Goal: Task Accomplishment & Management: Use online tool/utility

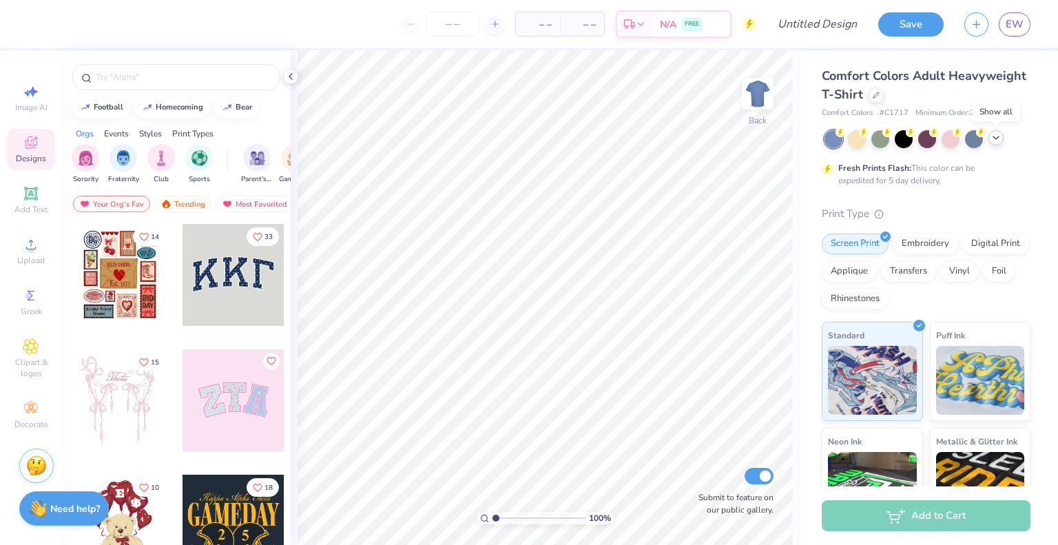
click at [996, 143] on div at bounding box center [995, 137] width 15 height 15
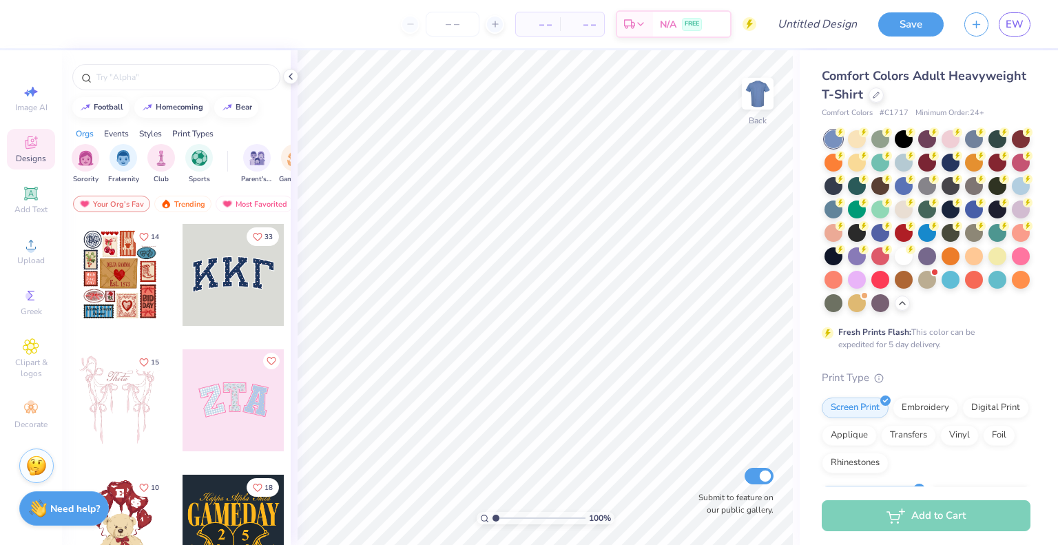
click at [127, 278] on div at bounding box center [120, 275] width 102 height 102
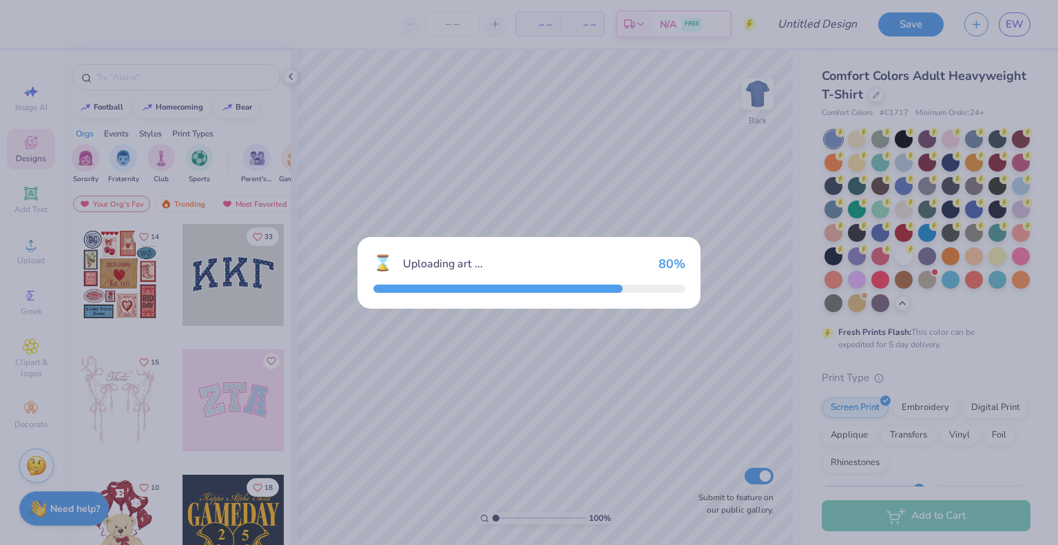
click at [647, 311] on div "⌛ Uploading art ... 80 %" at bounding box center [529, 272] width 1058 height 545
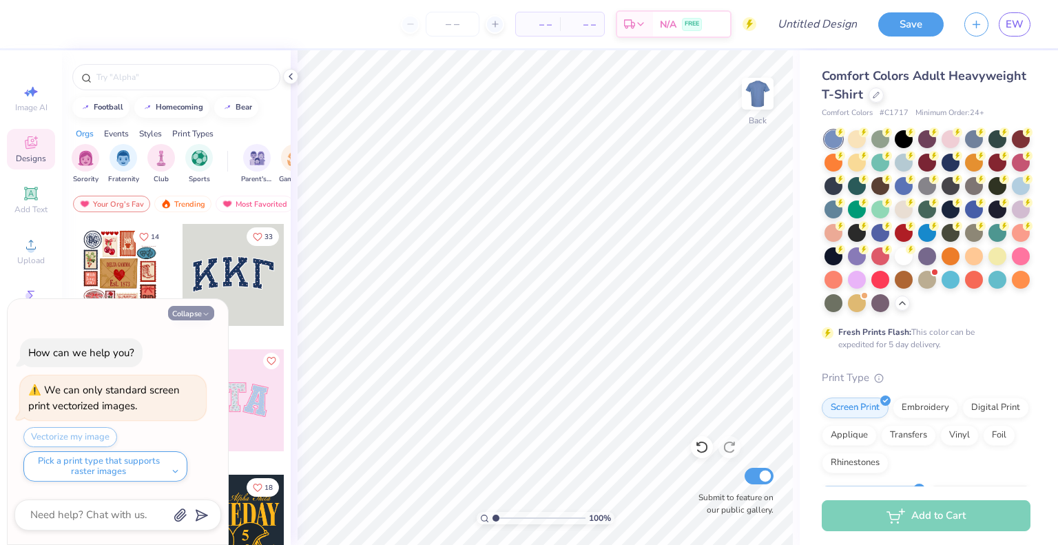
click at [189, 318] on button "Collapse" at bounding box center [191, 313] width 46 height 14
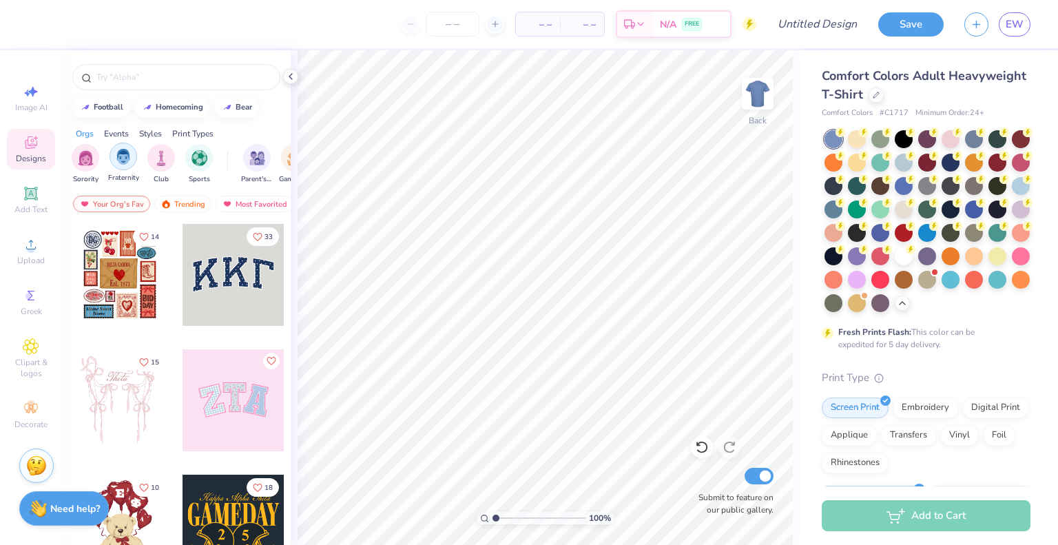
click at [127, 155] on img "filter for Fraternity" at bounding box center [123, 157] width 15 height 16
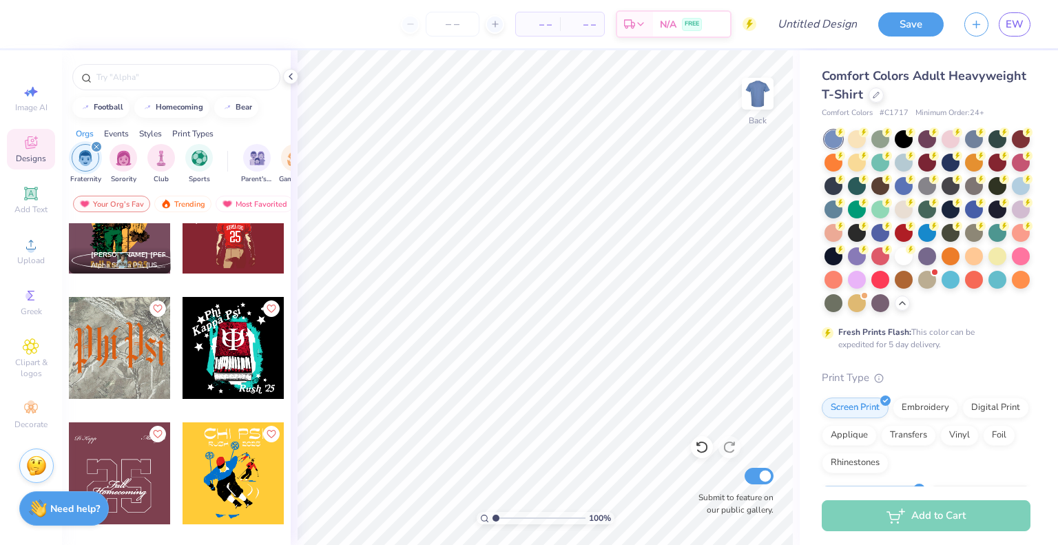
scroll to position [2183, 0]
click at [883, 98] on div at bounding box center [875, 93] width 15 height 15
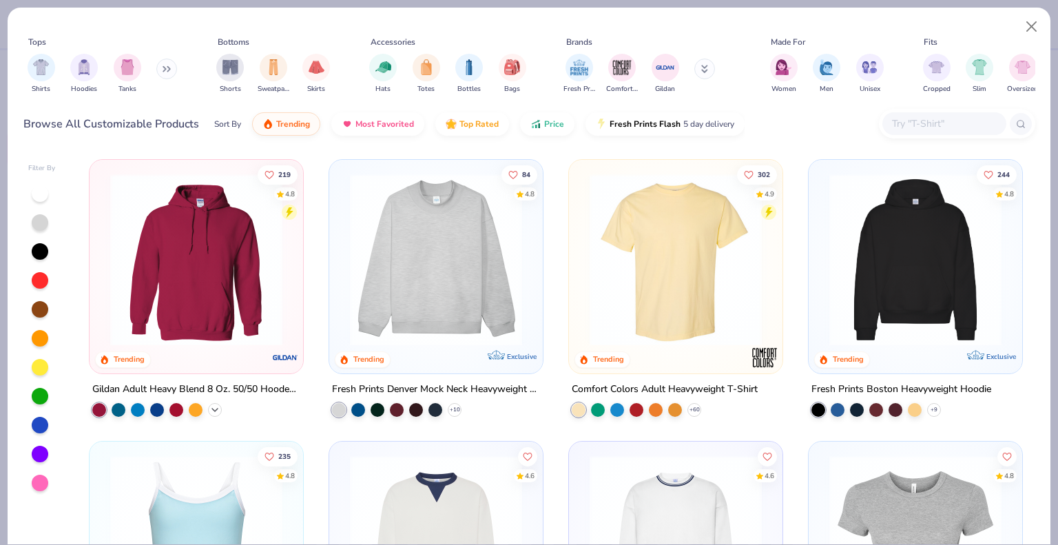
click at [211, 412] on icon at bounding box center [214, 409] width 11 height 11
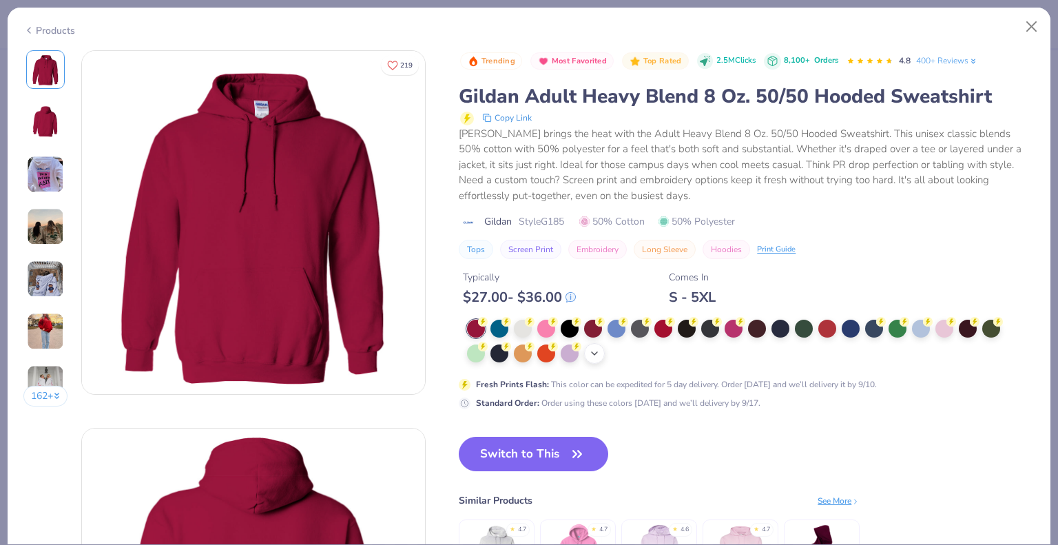
click at [595, 352] on icon at bounding box center [594, 353] width 11 height 11
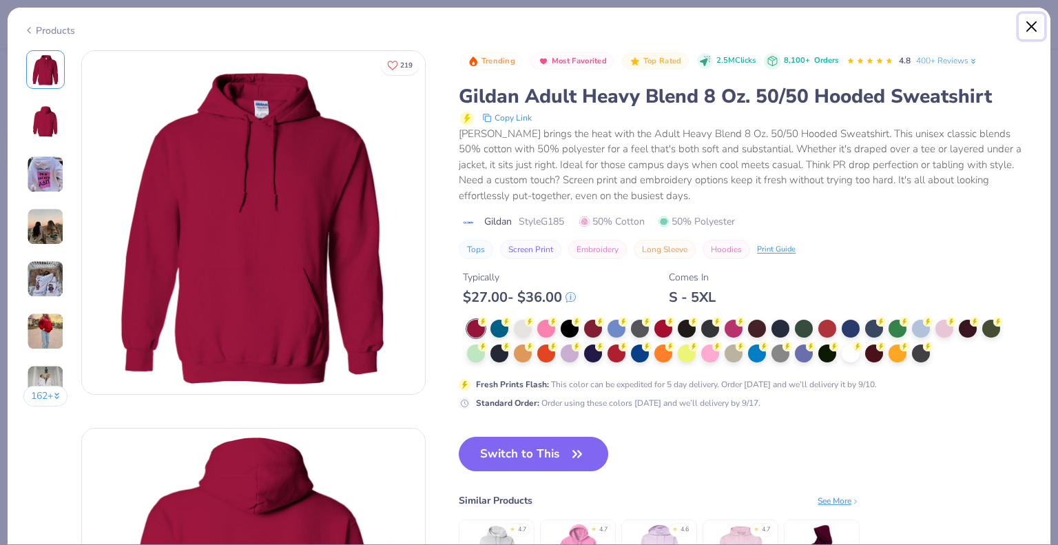
click at [1029, 28] on button "Close" at bounding box center [1031, 27] width 26 height 26
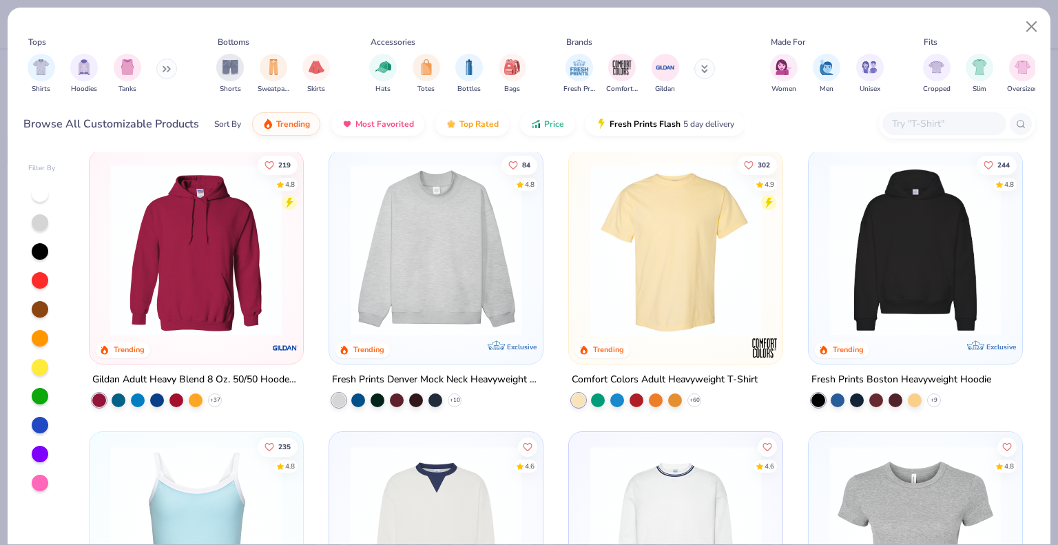
scroll to position [10, 0]
click at [917, 304] on img at bounding box center [915, 249] width 186 height 172
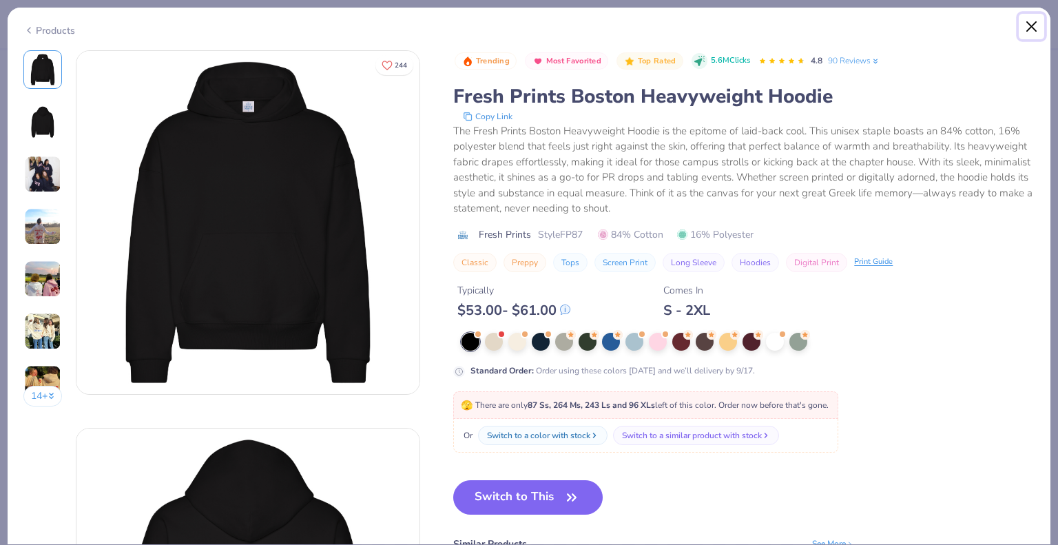
click at [1027, 23] on button "Close" at bounding box center [1031, 27] width 26 height 26
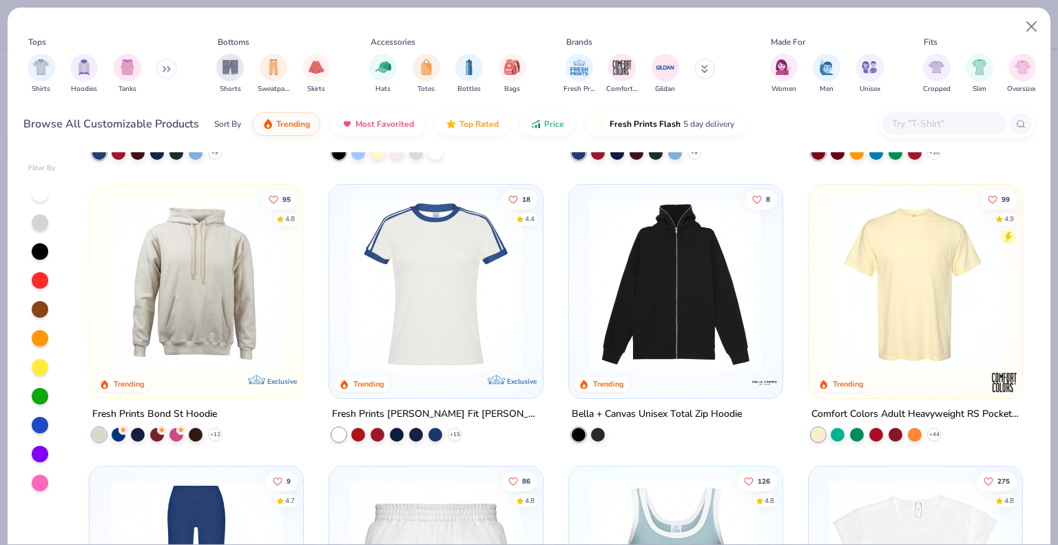
scroll to position [1102, 0]
click at [216, 427] on div "+ 12" at bounding box center [215, 434] width 14 height 14
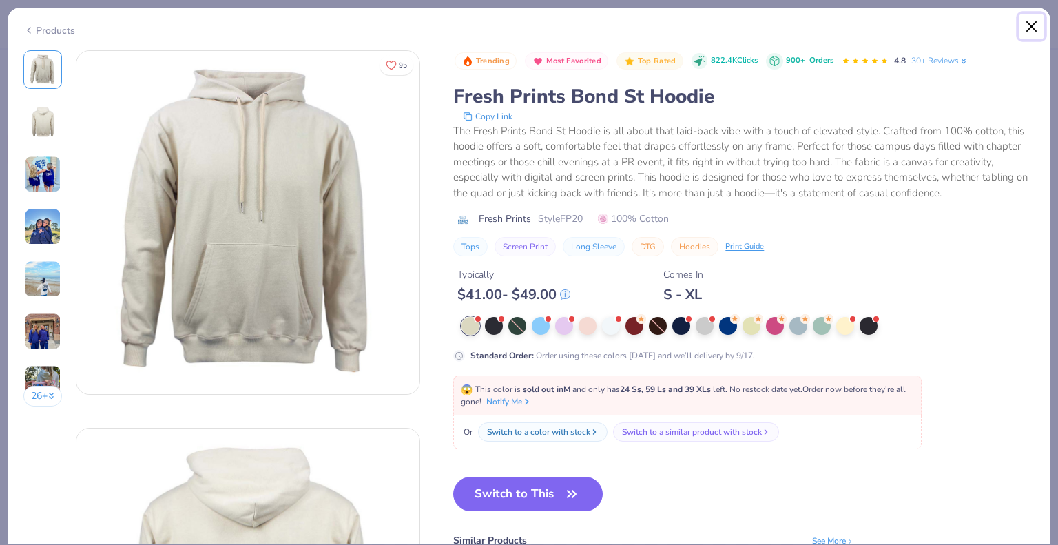
click at [1035, 19] on button "Close" at bounding box center [1031, 27] width 26 height 26
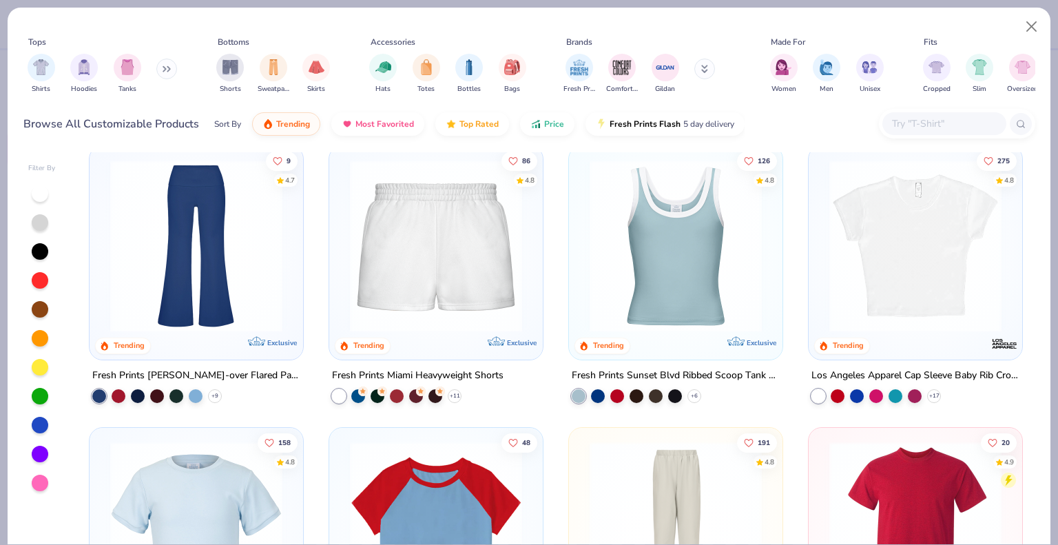
scroll to position [1418, 0]
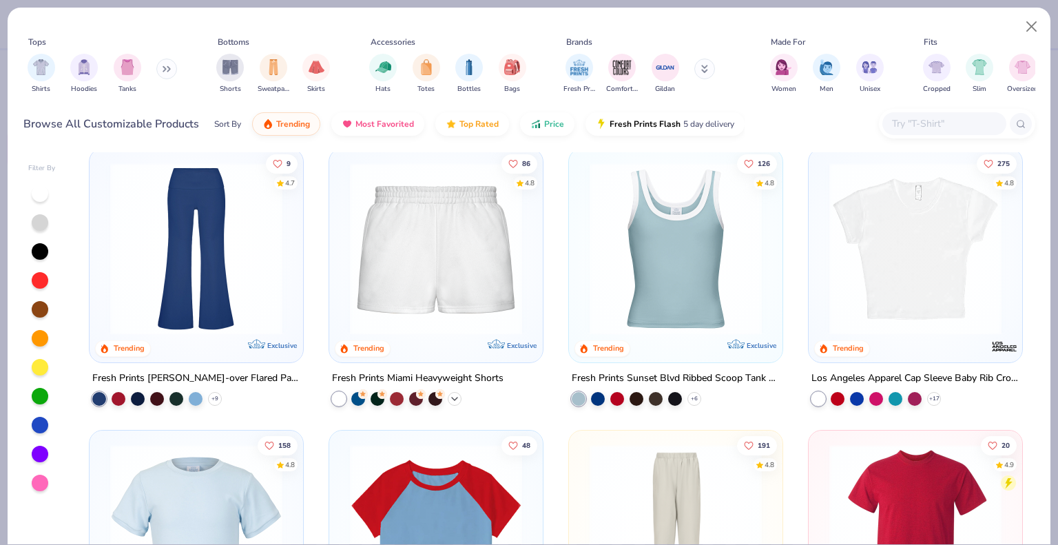
click at [452, 397] on polyline at bounding box center [455, 398] width 6 height 3
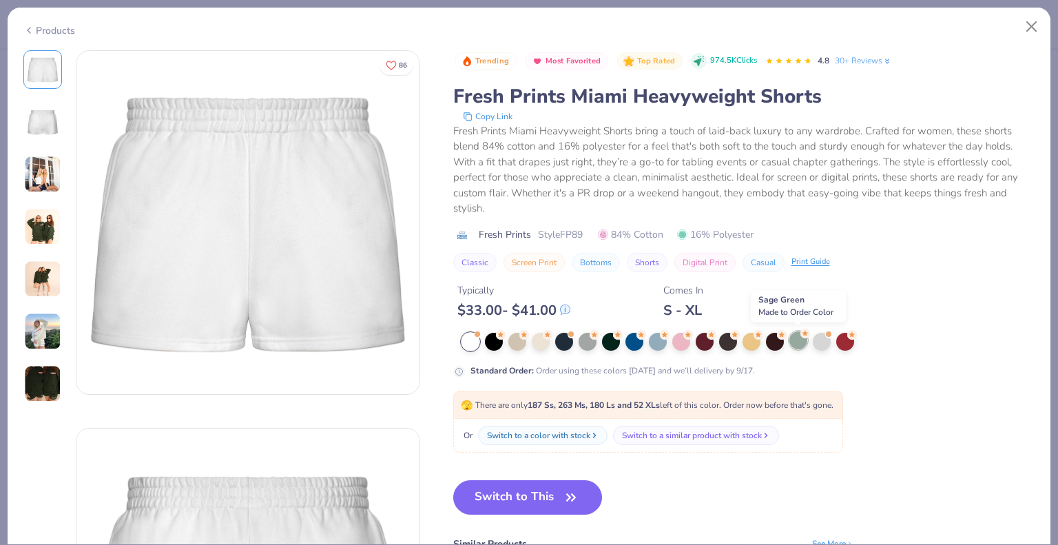
click at [789, 338] on div at bounding box center [798, 340] width 18 height 18
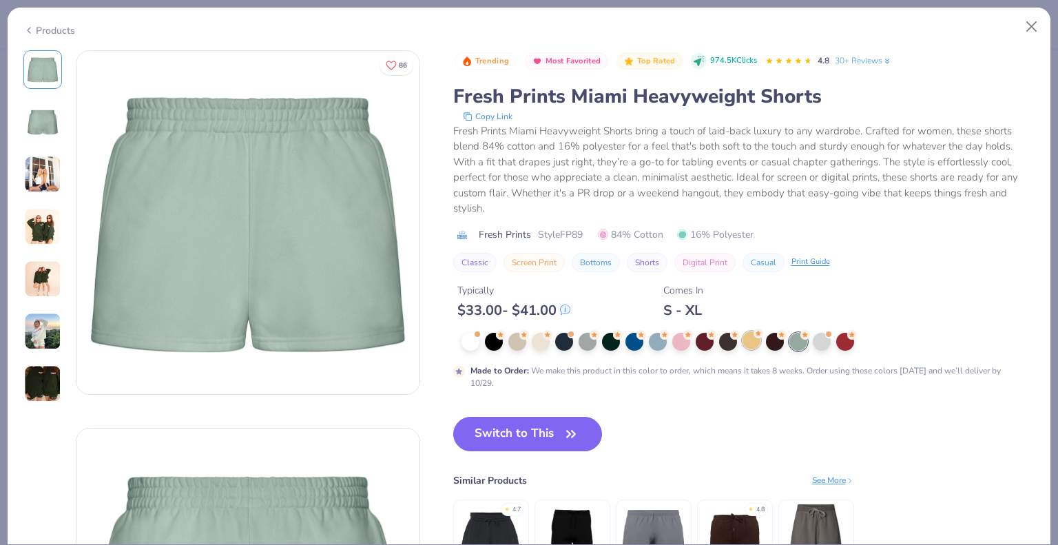
click at [753, 339] on div at bounding box center [751, 340] width 18 height 18
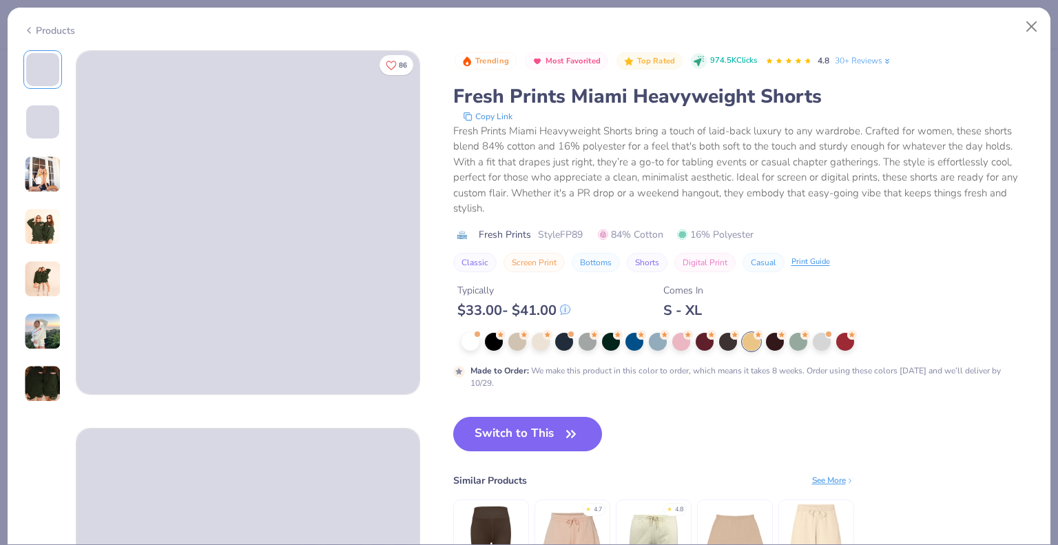
click at [648, 331] on div "Trending Most Favorited Top Rated 974.5K Clicks 4.8 30+ Reviews Fresh Prints Mi…" at bounding box center [744, 219] width 582 height 339
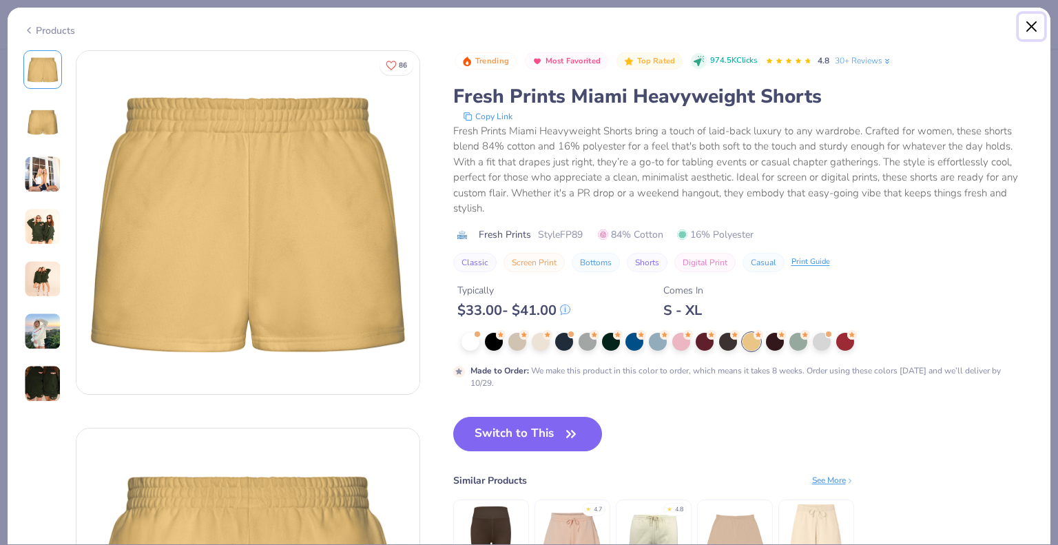
click at [1032, 21] on button "Close" at bounding box center [1031, 27] width 26 height 26
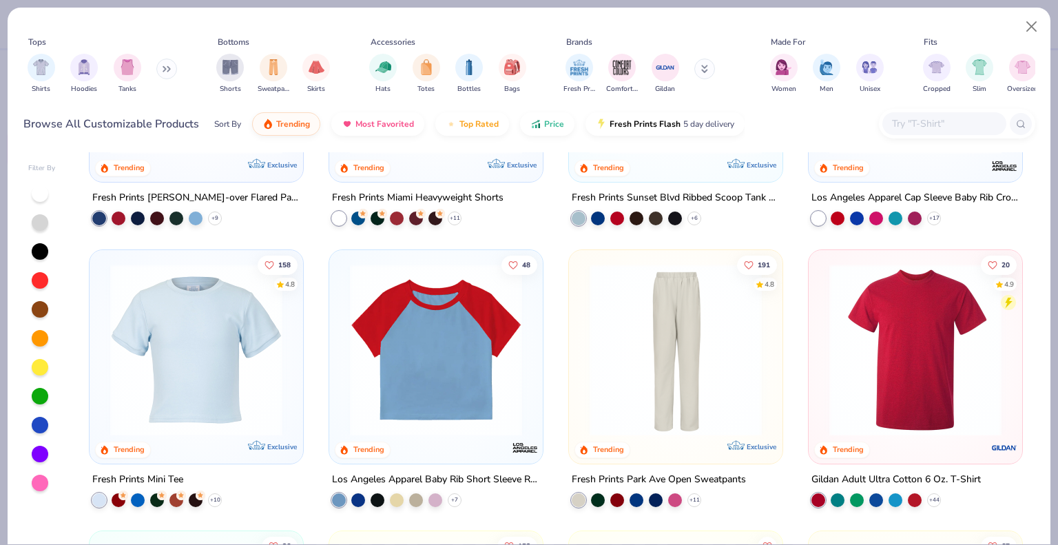
scroll to position [1669, 0]
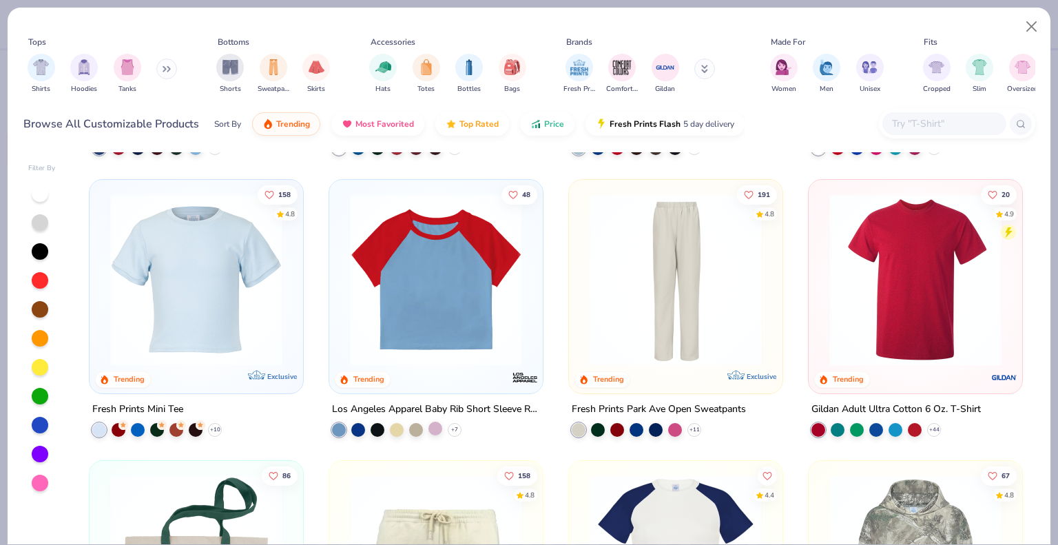
click at [432, 431] on div at bounding box center [435, 428] width 14 height 14
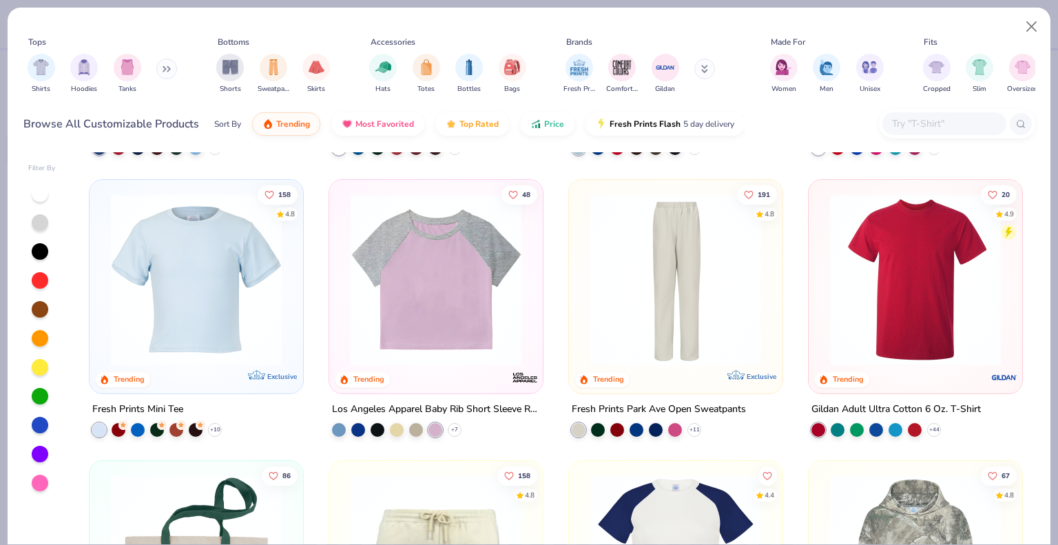
scroll to position [2010, 0]
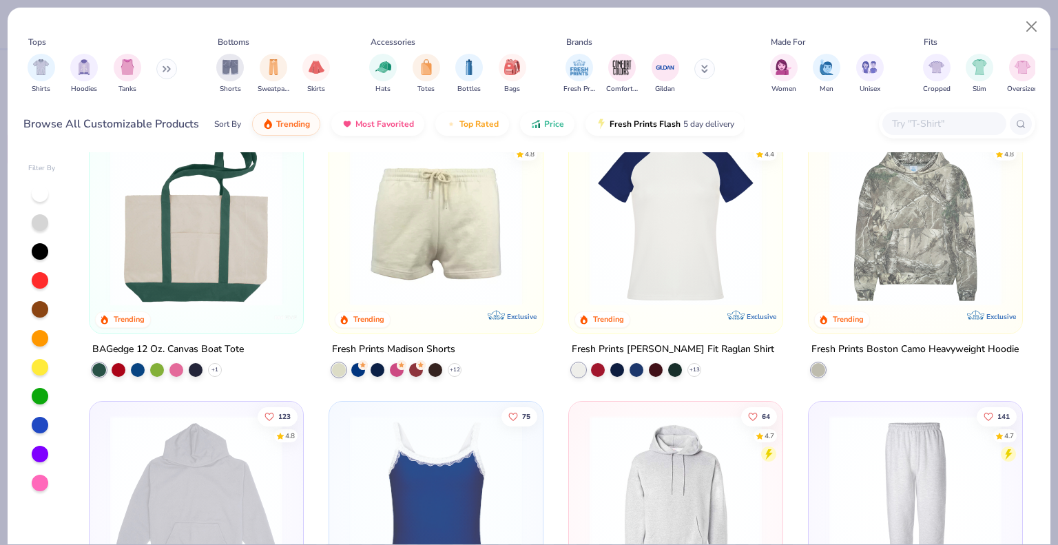
click at [893, 269] on img at bounding box center [915, 220] width 186 height 172
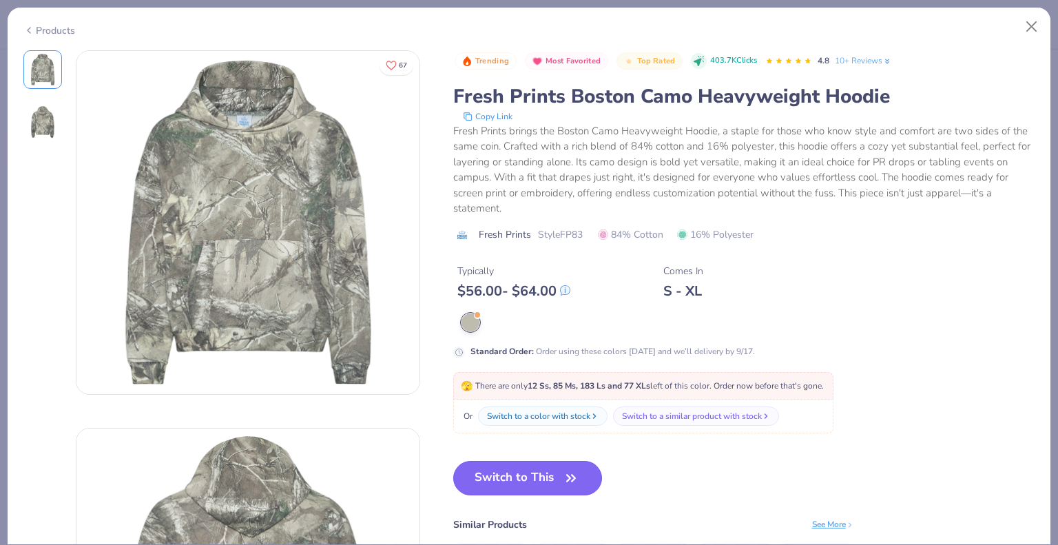
click at [557, 474] on button "Switch to This" at bounding box center [527, 478] width 149 height 34
click at [572, 261] on div "Typically $ 56.00 - $ 64.00 Comes In S - XL" at bounding box center [744, 276] width 582 height 47
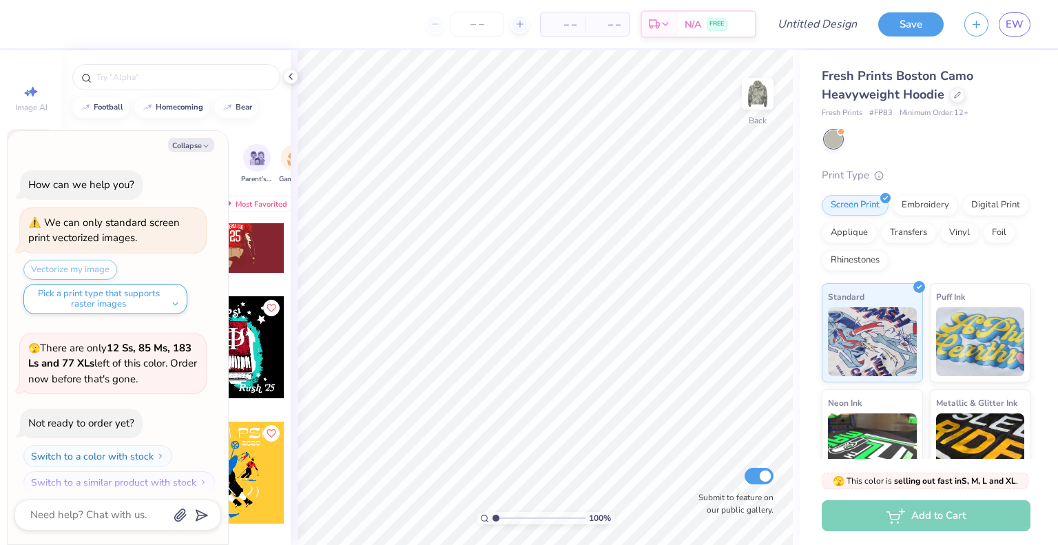
scroll to position [10, 0]
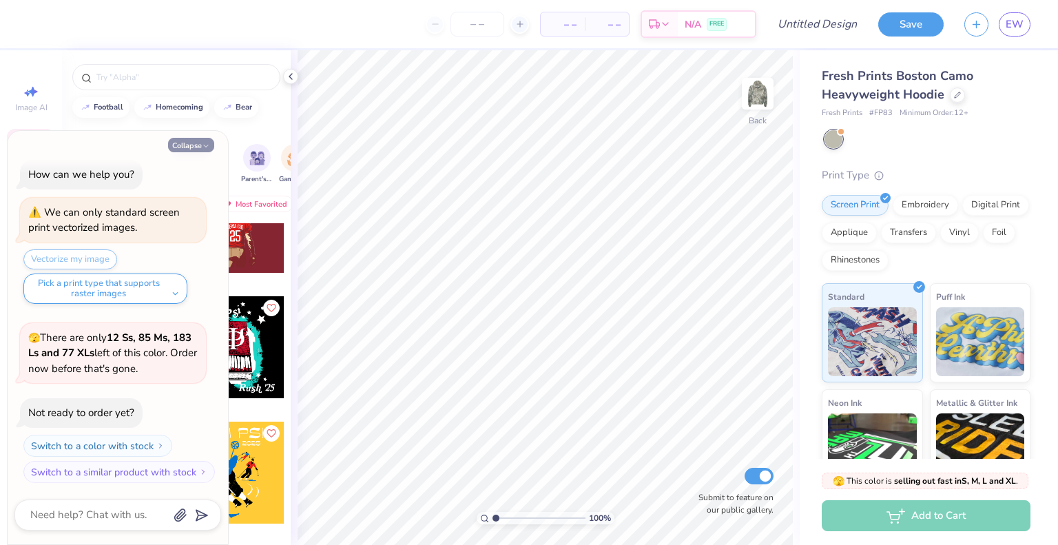
click at [212, 145] on button "Collapse" at bounding box center [191, 145] width 46 height 14
type textarea "x"
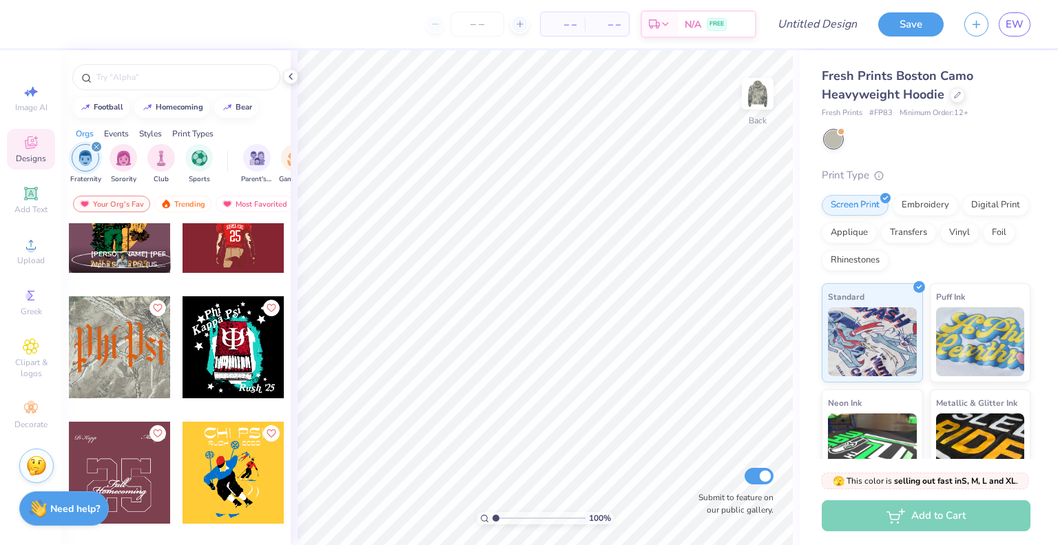
click at [103, 347] on div at bounding box center [120, 347] width 102 height 102
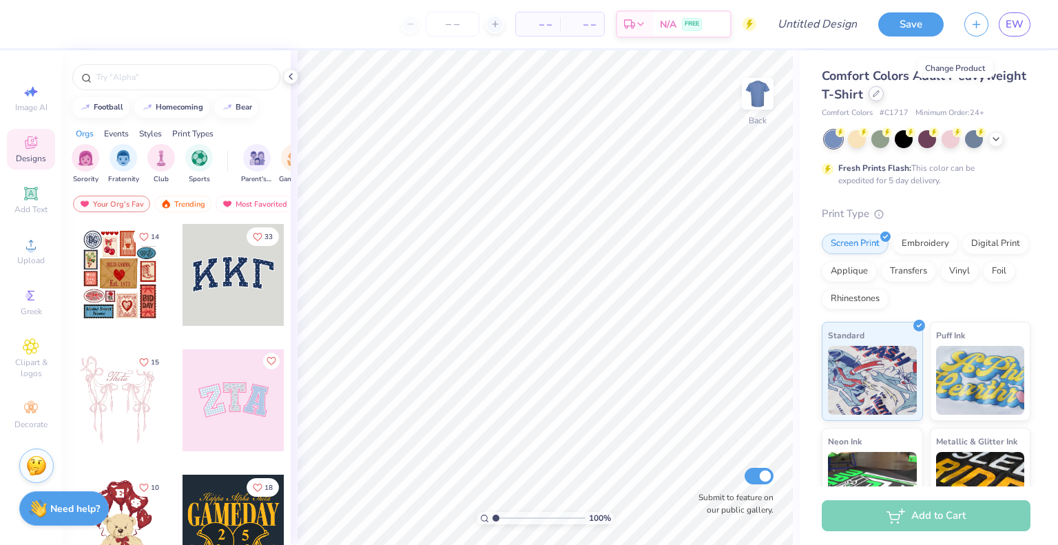
click at [879, 94] on icon at bounding box center [875, 93] width 7 height 7
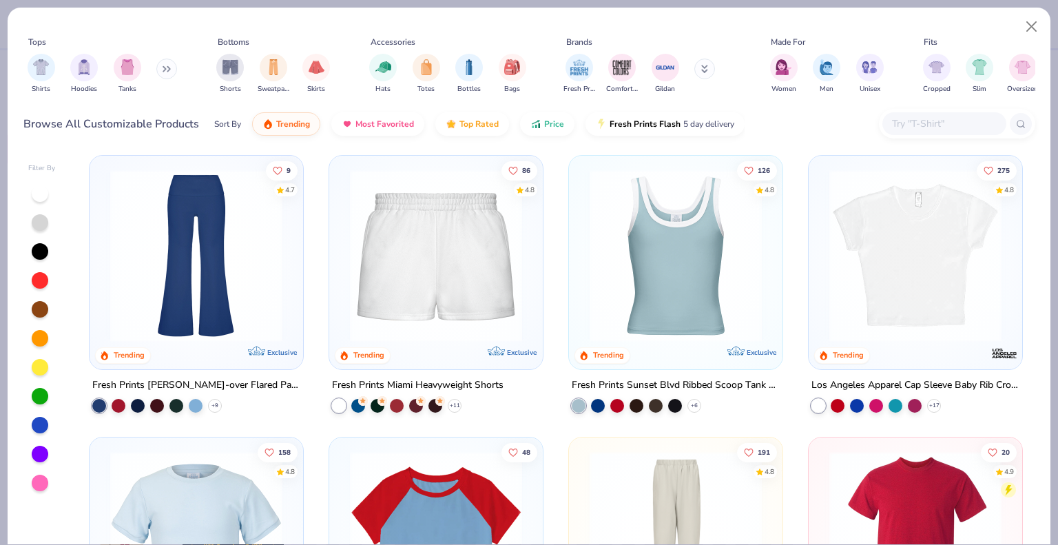
scroll to position [1410, 0]
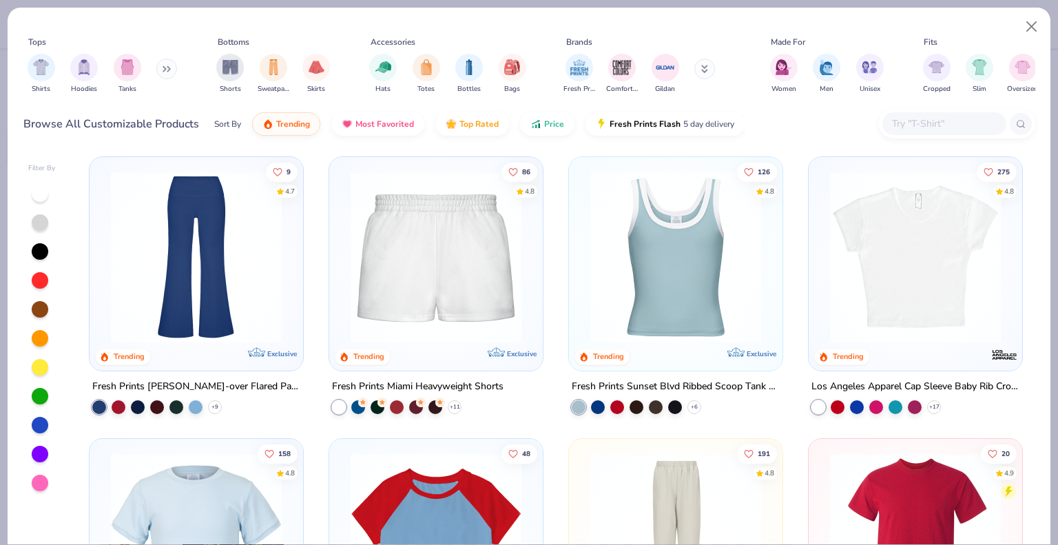
click at [394, 293] on img at bounding box center [436, 257] width 186 height 172
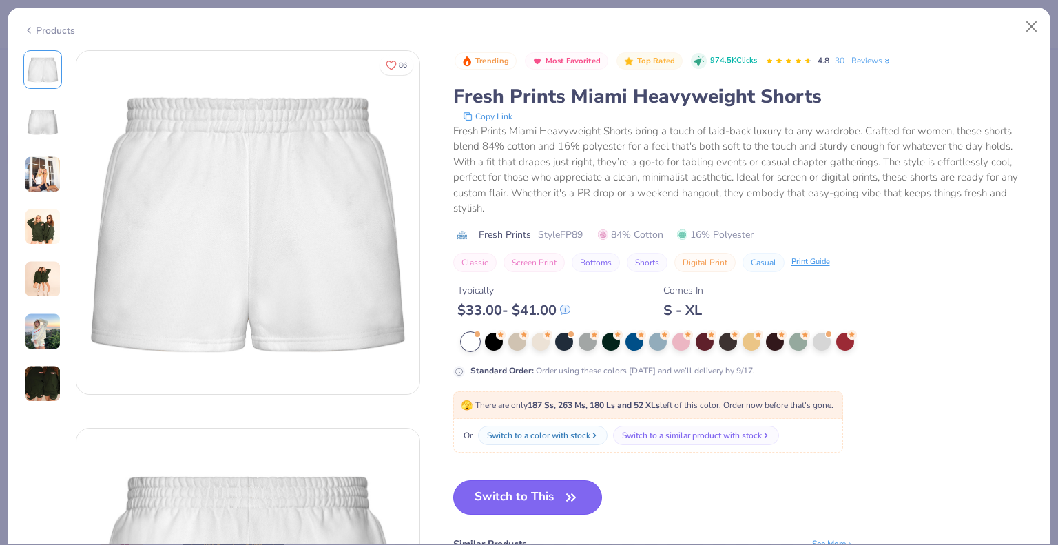
click at [538, 501] on button "Switch to This" at bounding box center [527, 497] width 149 height 34
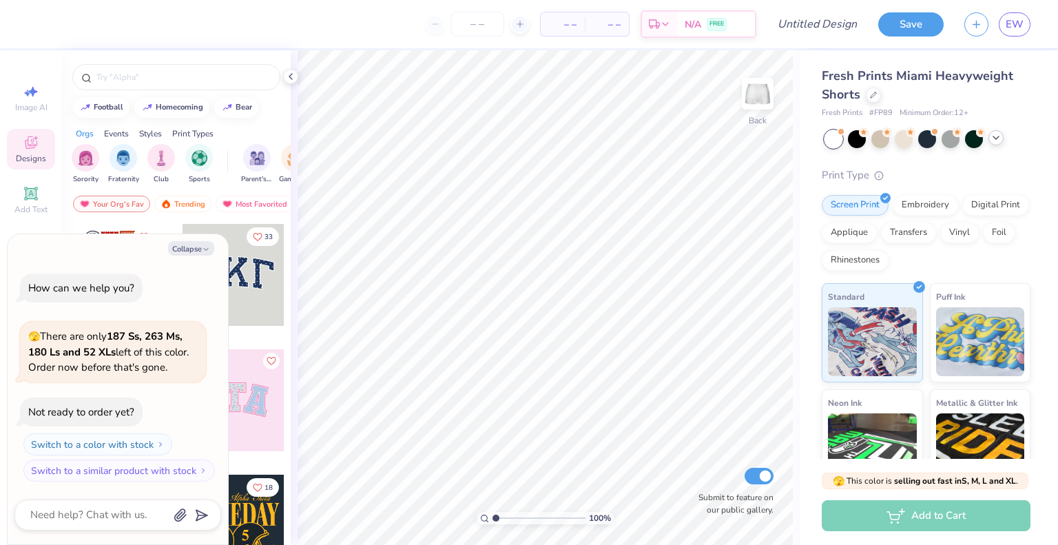
click at [992, 138] on icon at bounding box center [995, 137] width 11 height 11
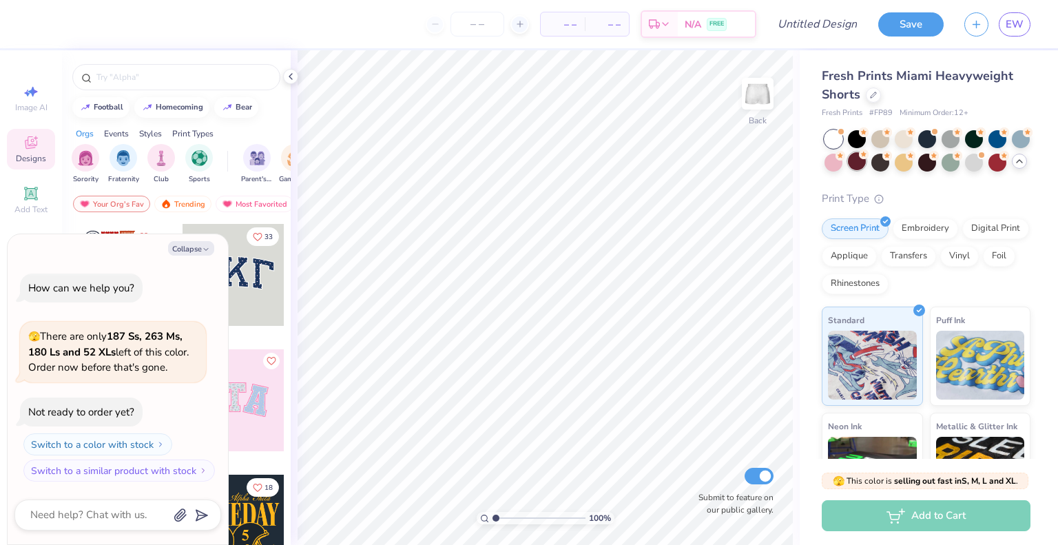
click at [866, 164] on div at bounding box center [857, 161] width 18 height 18
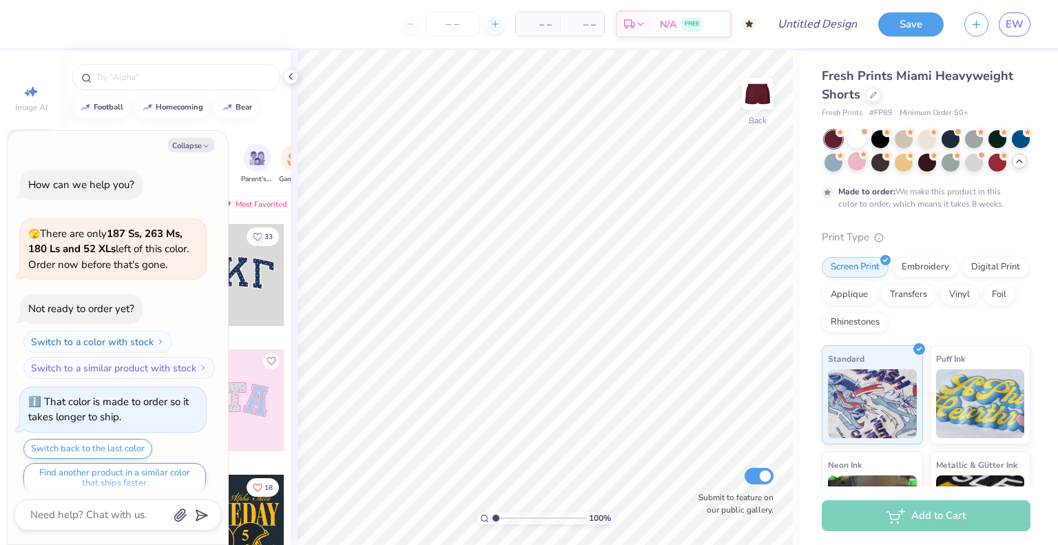
scroll to position [10, 0]
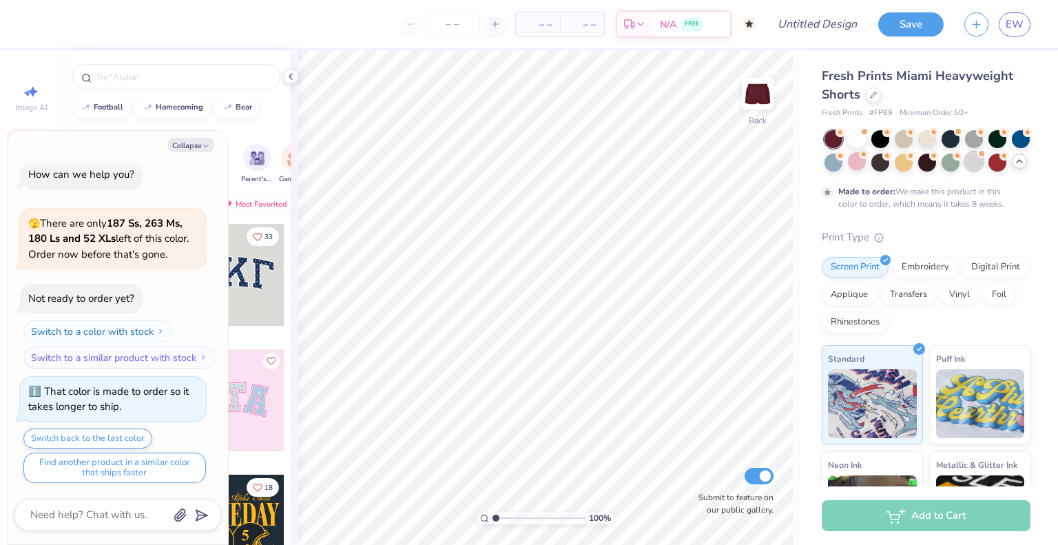
click at [1006, 140] on div at bounding box center [997, 139] width 18 height 18
click at [959, 160] on div at bounding box center [950, 161] width 18 height 18
click at [761, 98] on img at bounding box center [757, 93] width 55 height 55
click at [207, 143] on icon "button" at bounding box center [206, 146] width 8 height 8
type textarea "x"
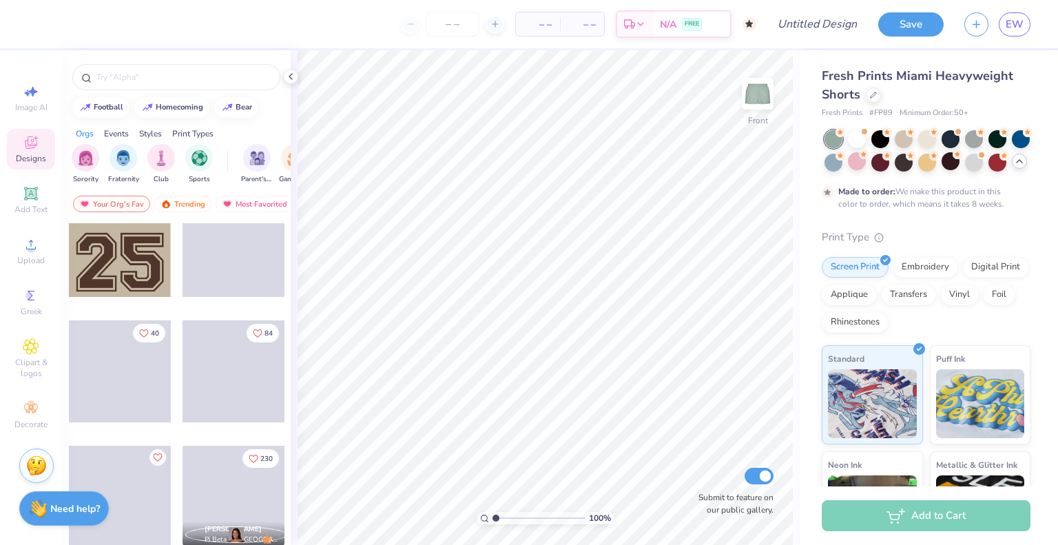
scroll to position [1664, 0]
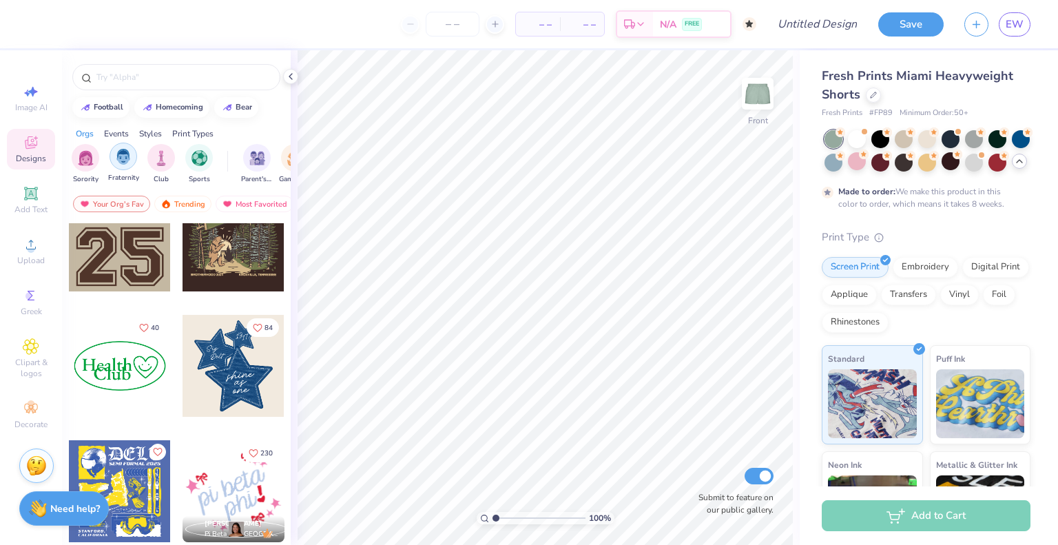
click at [129, 163] on img "filter for Fraternity" at bounding box center [123, 157] width 15 height 16
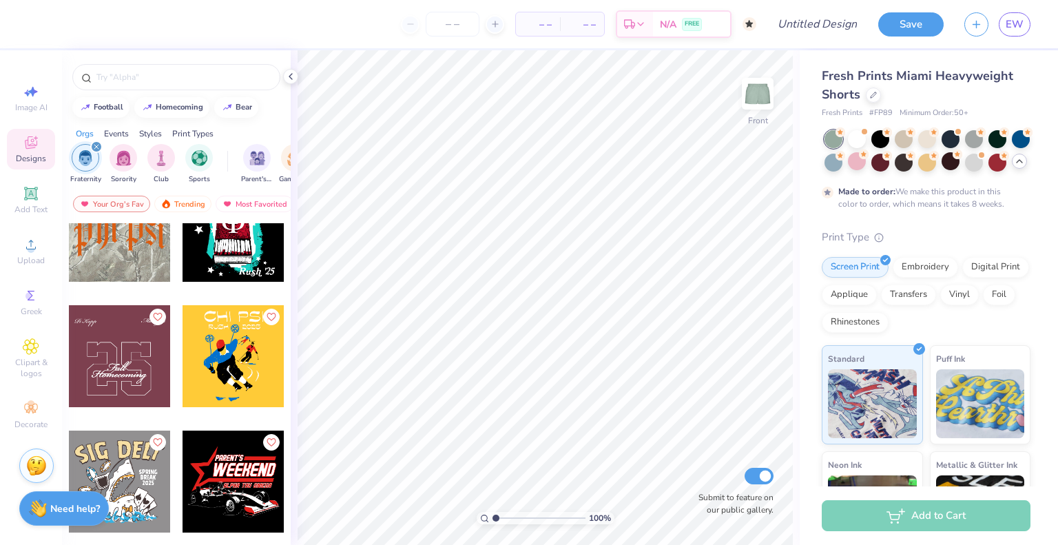
scroll to position [2301, 0]
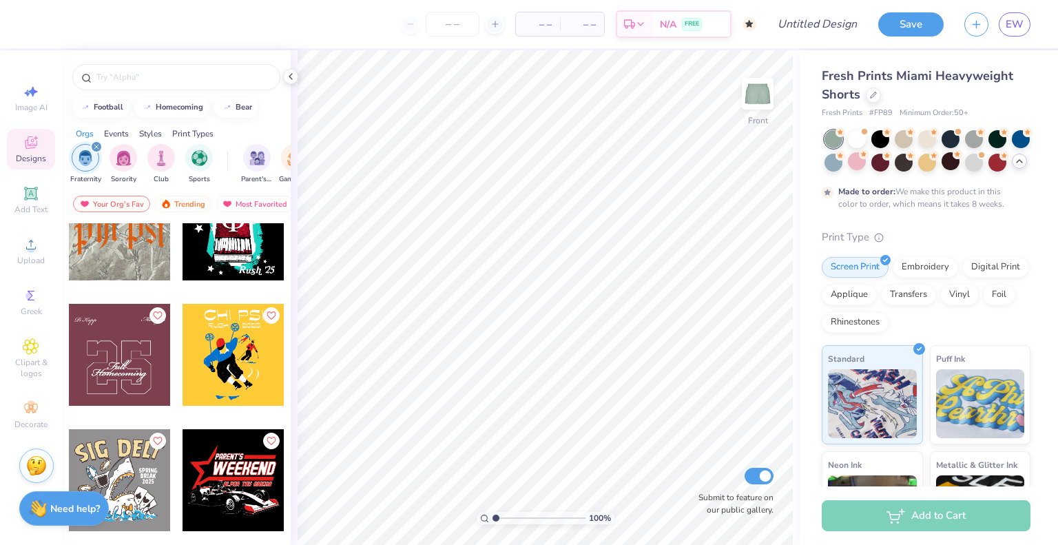
click at [127, 244] on div at bounding box center [120, 229] width 102 height 102
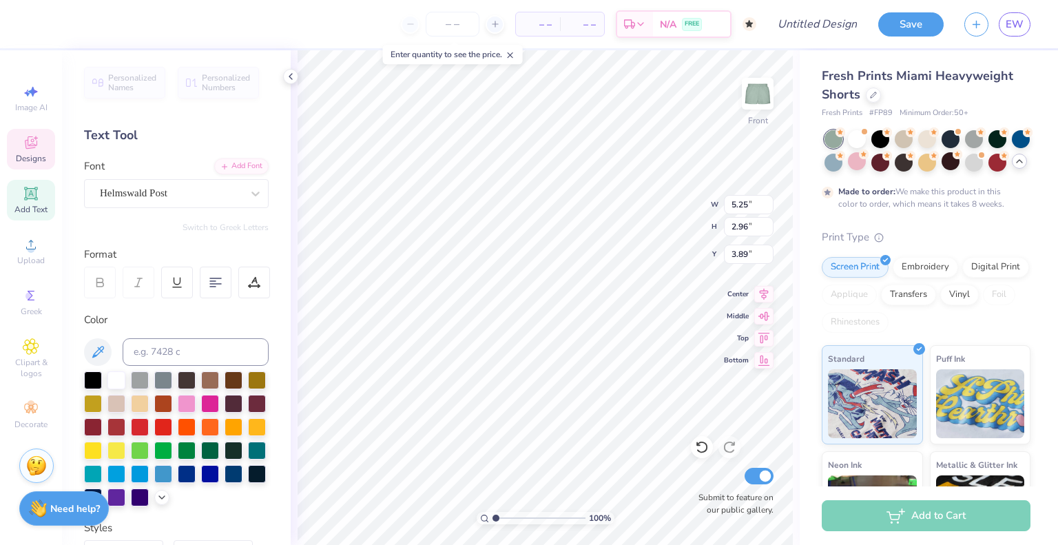
scroll to position [11, 1]
type textarea "Theta"
click at [297, 187] on div "100 % Front W 5.25 5.25 " H 2.96 2.96 " Y 3.89 3.89 " Center Middle Top Bottom …" at bounding box center [545, 297] width 509 height 494
type textarea "Theta Tau"
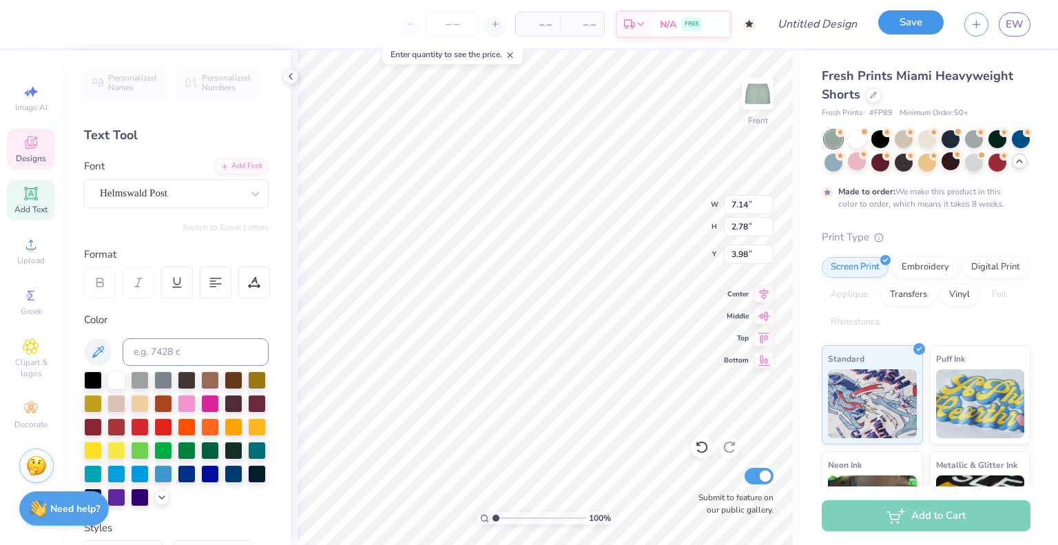
click at [889, 34] on button "Save" at bounding box center [910, 22] width 65 height 24
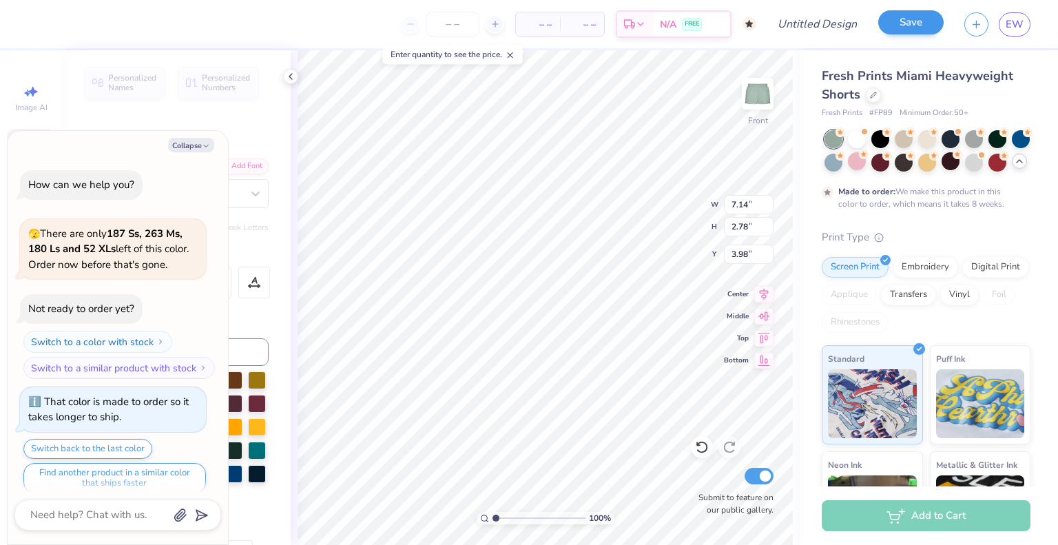
scroll to position [48, 0]
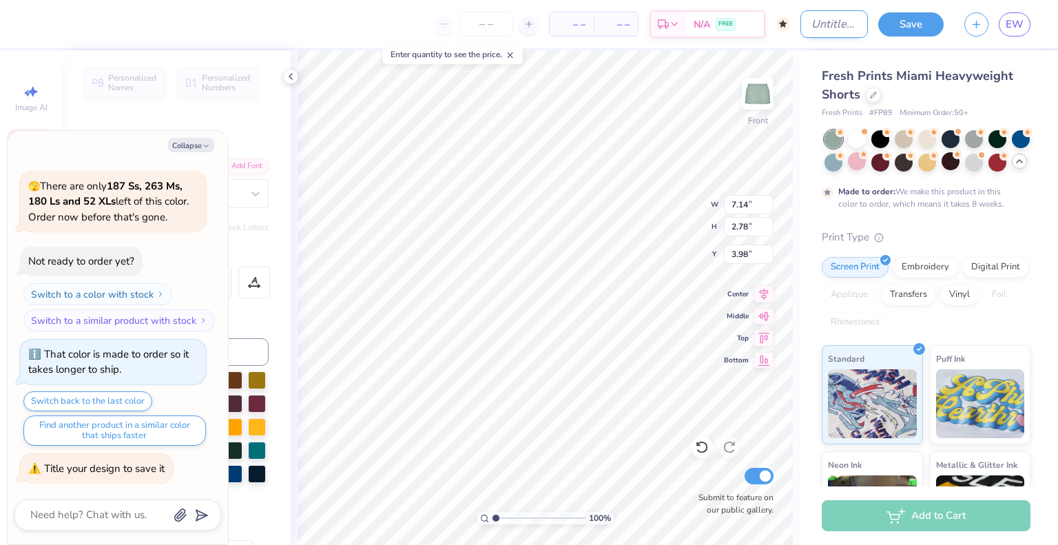
type textarea "x"
click at [803, 28] on input "Design Title" at bounding box center [833, 24] width 67 height 28
type input "w"
type textarea "x"
type input "we"
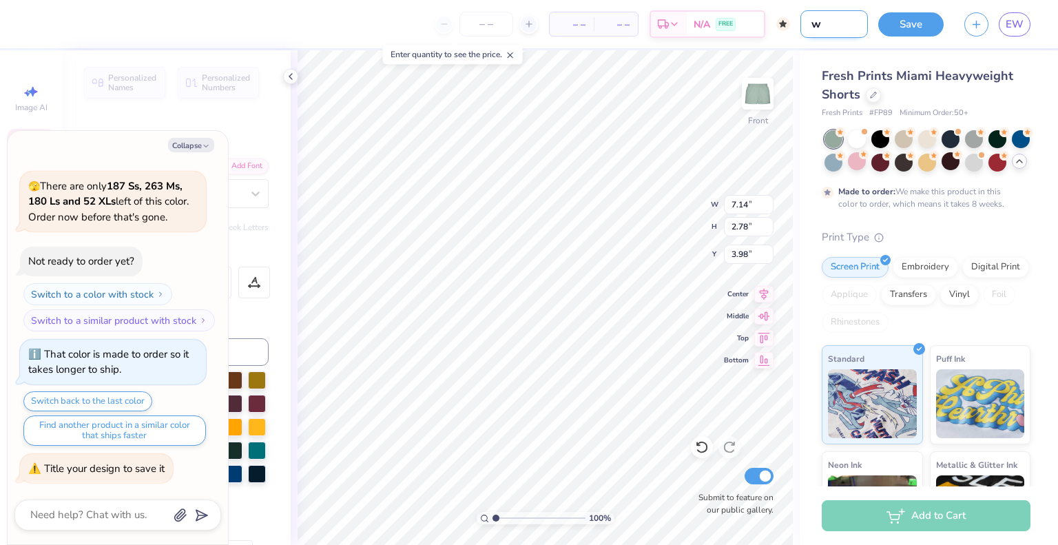
type textarea "x"
type input "wei"
type textarea "x"
type input "weir"
type textarea "x"
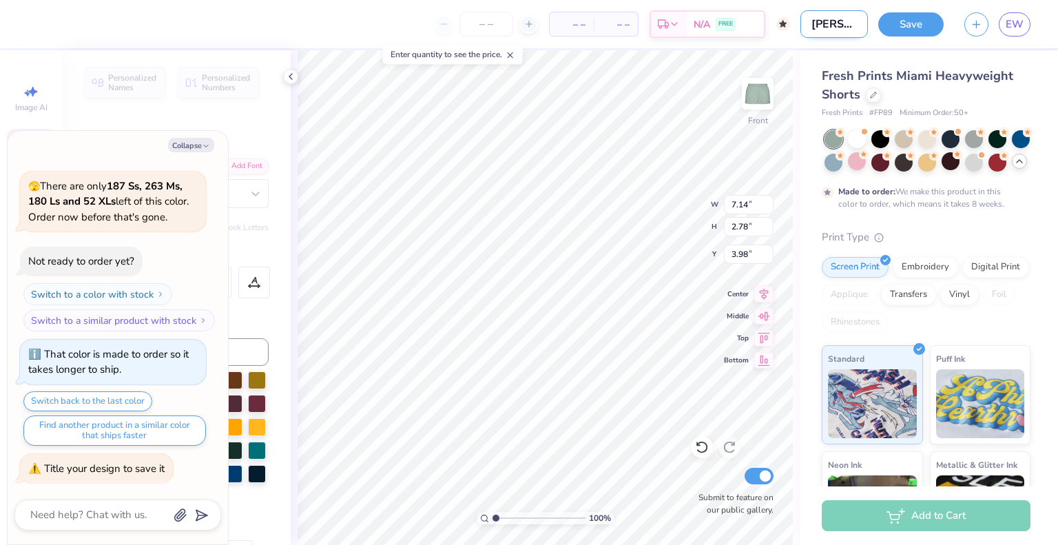
type input "weird"
type textarea "x"
type input "weird"
type textarea "x"
type input "weird s"
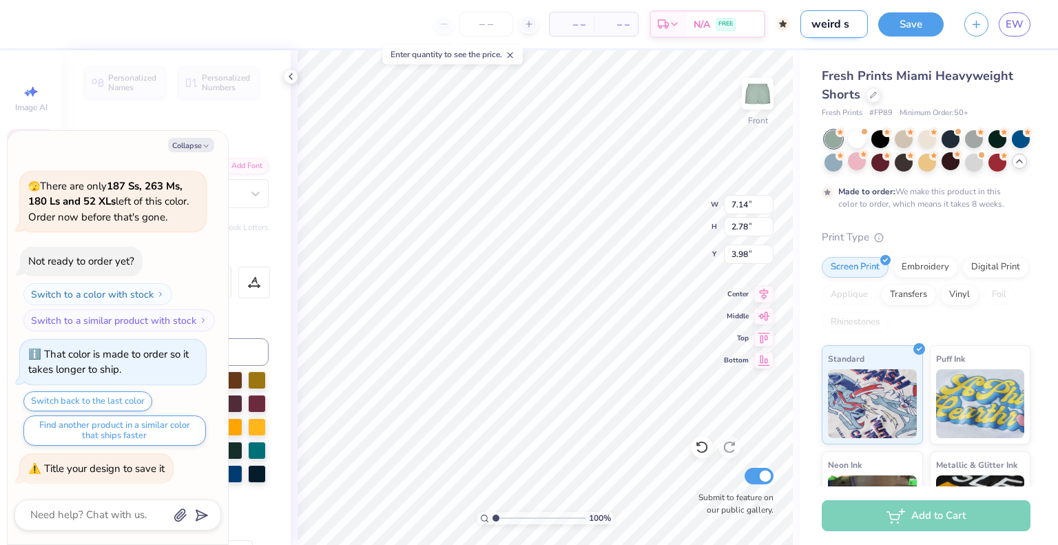
type textarea "x"
type input "weird sh"
type textarea "x"
type input "weird sho"
type textarea "x"
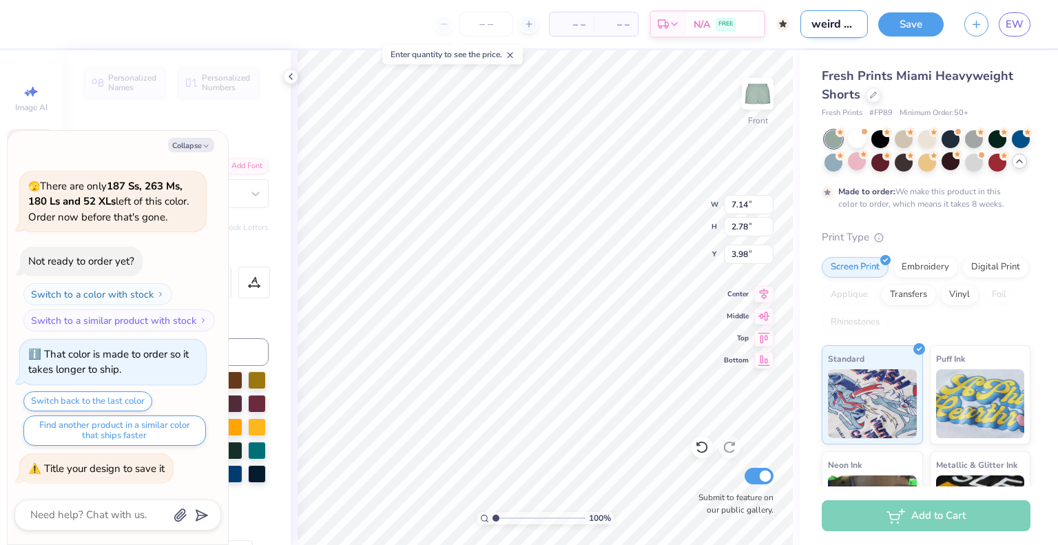
type input "weird shor"
type textarea "x"
type input "weird short"
type textarea "x"
type input "weird shorts"
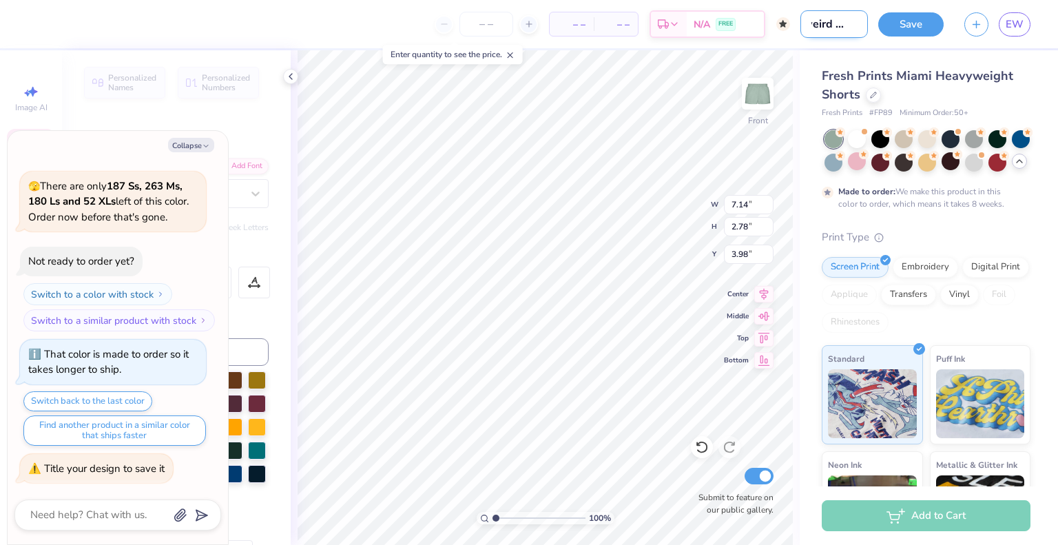
type textarea "x"
type input "weird shorts"
click at [915, 19] on button "Save" at bounding box center [910, 22] width 65 height 24
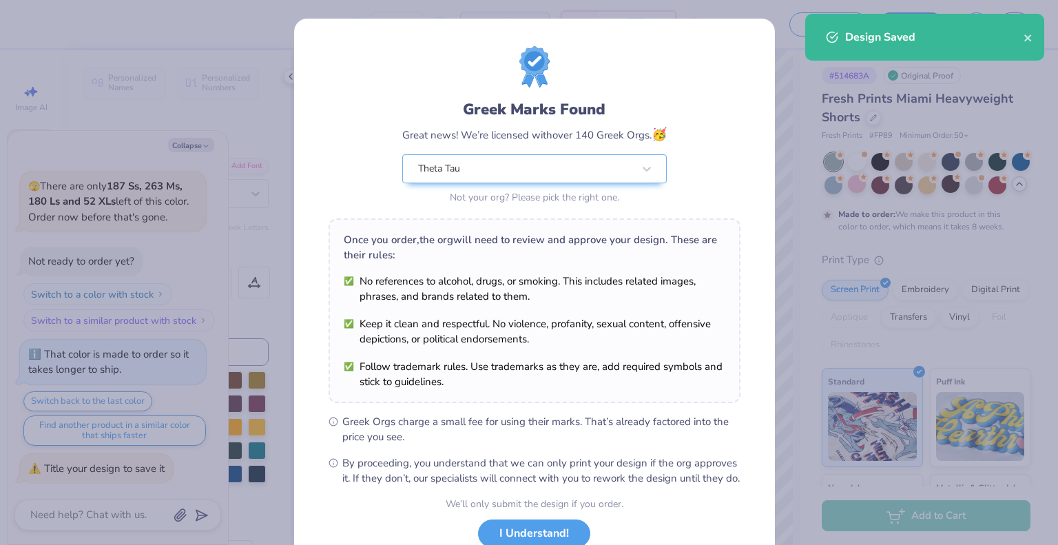
scroll to position [98, 0]
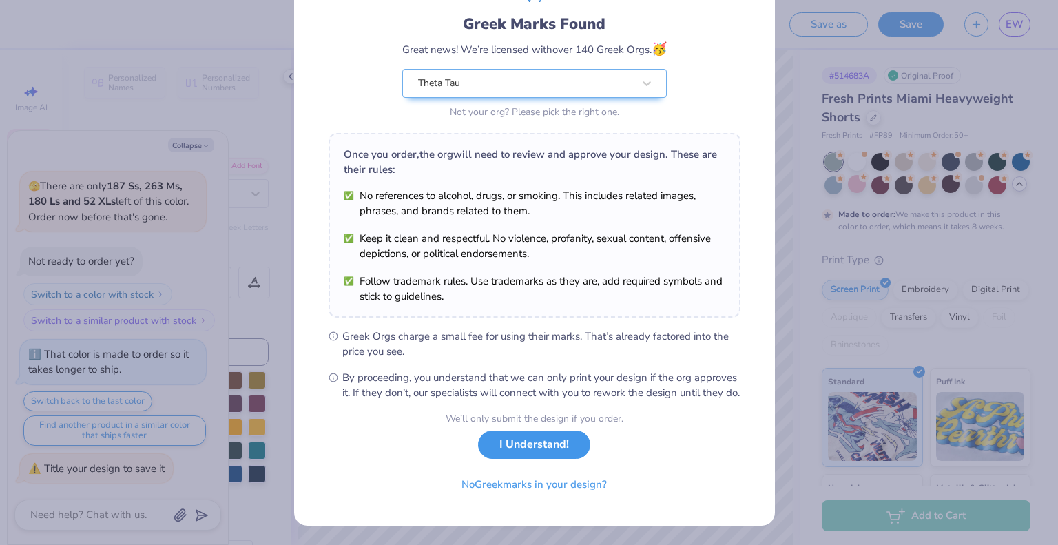
click at [549, 441] on button "I Understand!" at bounding box center [534, 444] width 112 height 28
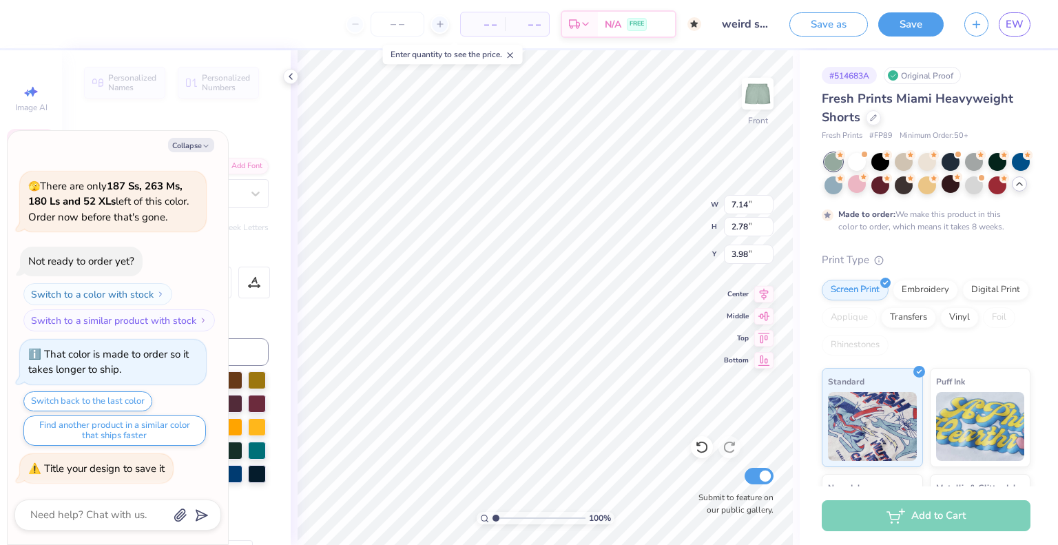
scroll to position [0, 0]
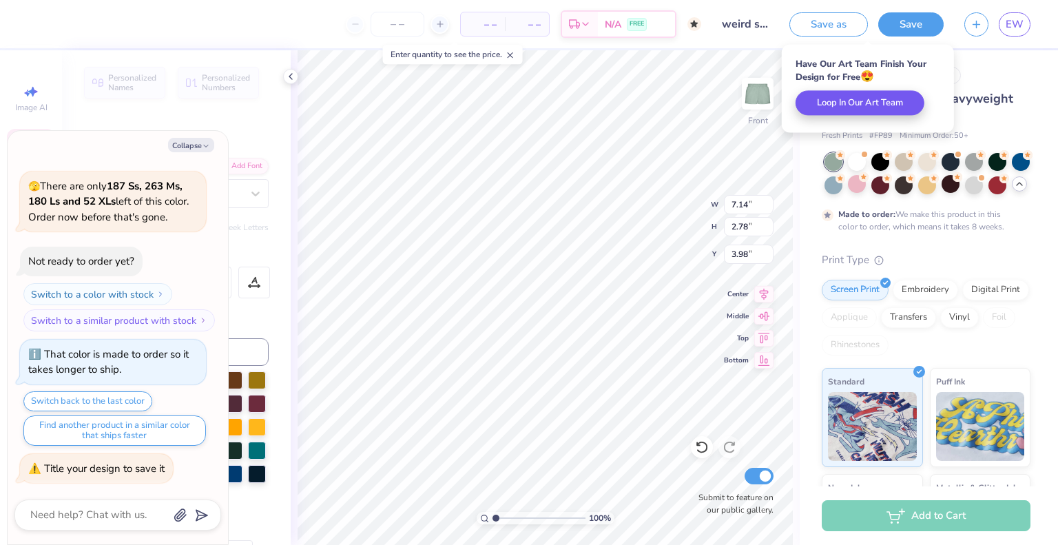
type textarea "x"
click at [906, 30] on button "Save" at bounding box center [910, 24] width 65 height 24
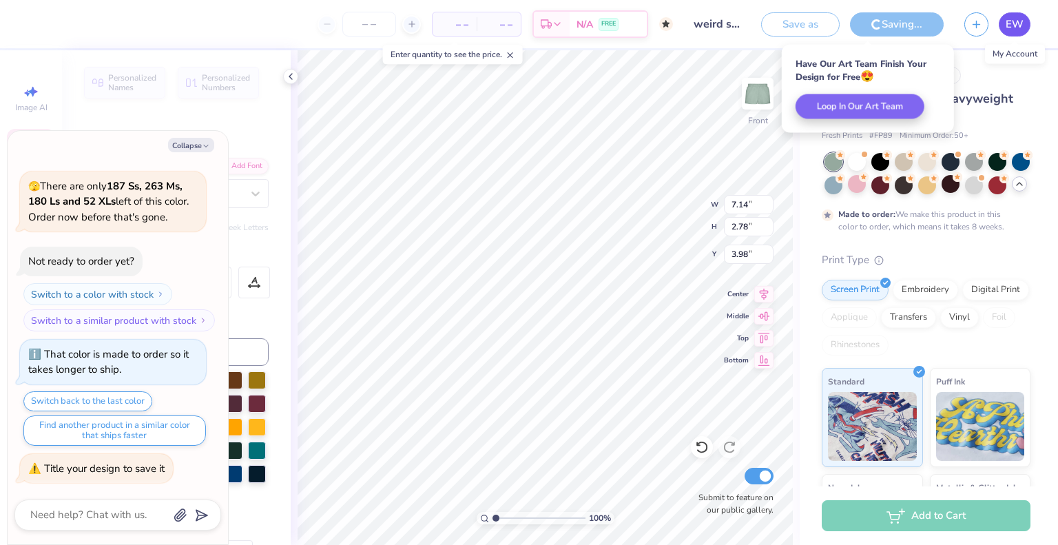
click at [1025, 28] on link "EW" at bounding box center [1014, 24] width 32 height 24
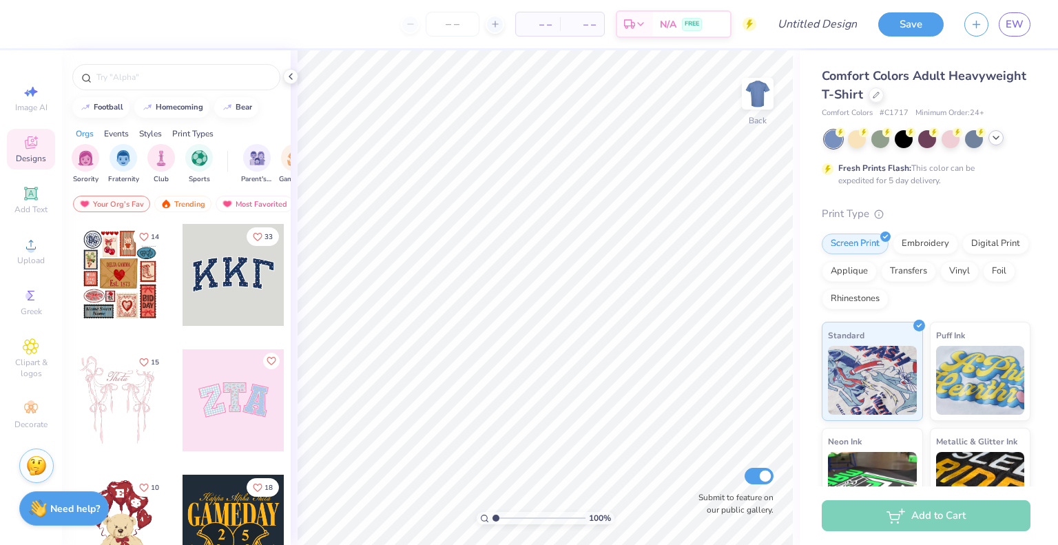
click at [1000, 137] on icon at bounding box center [995, 137] width 11 height 11
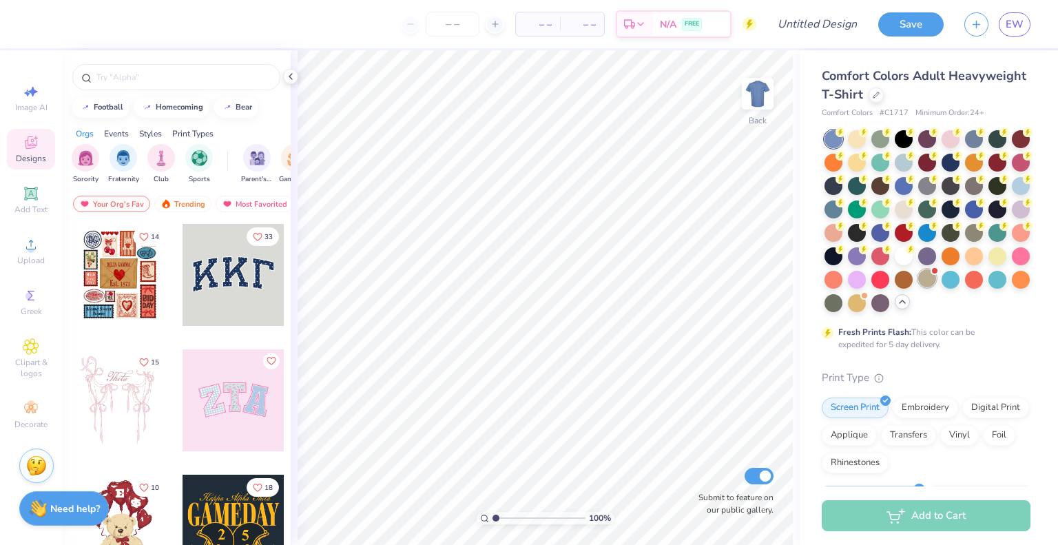
click at [918, 287] on div at bounding box center [927, 278] width 18 height 18
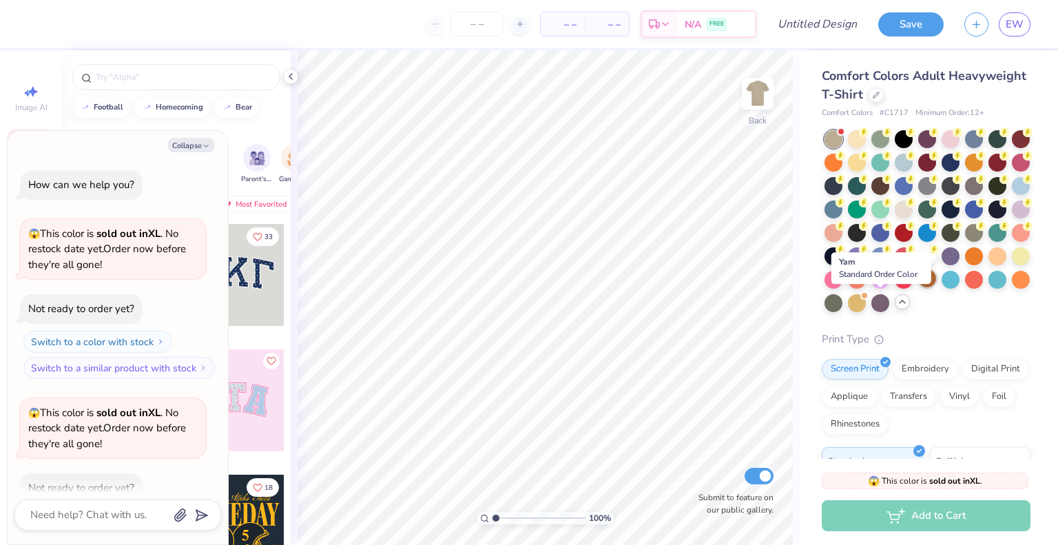
scroll to position [75, 0]
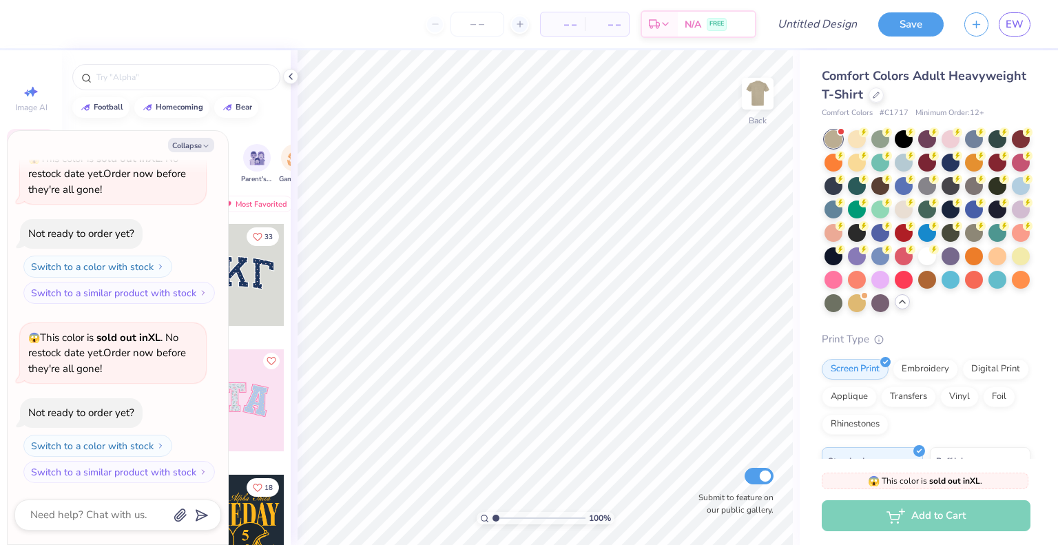
click at [821, 312] on div at bounding box center [925, 221] width 209 height 182
click at [848, 311] on div at bounding box center [857, 302] width 18 height 18
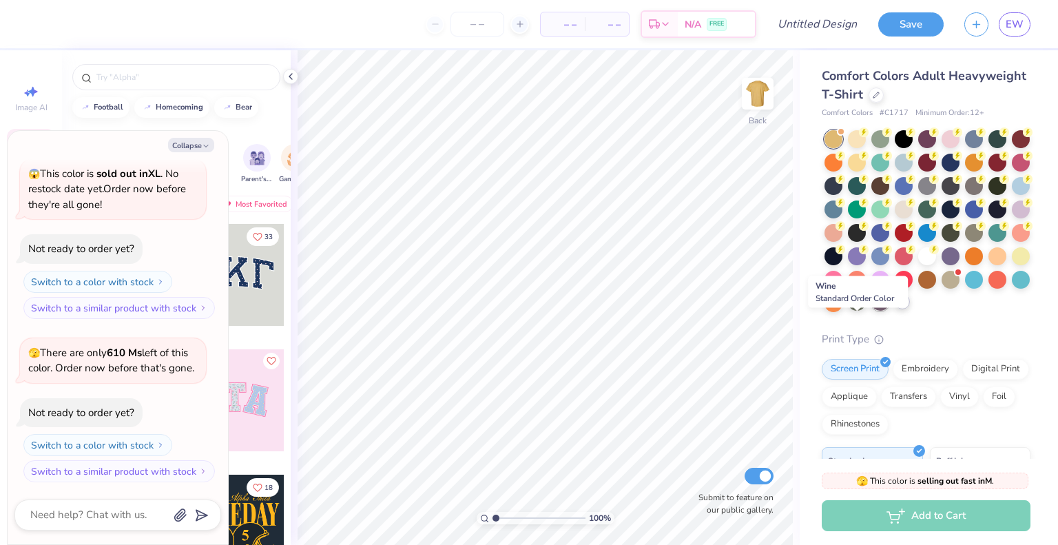
click at [871, 311] on div at bounding box center [880, 302] width 18 height 18
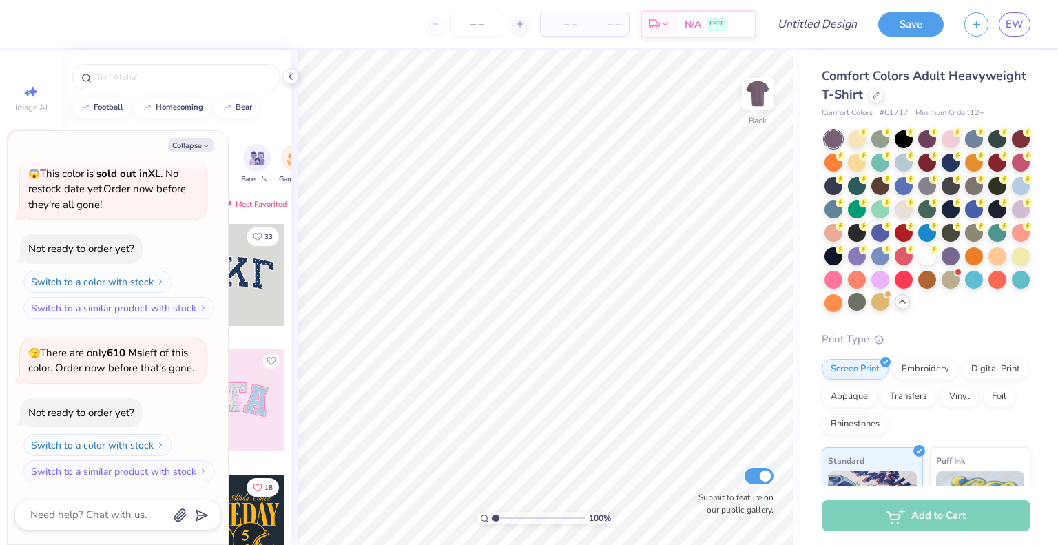
click at [1011, 187] on div at bounding box center [927, 221] width 206 height 182
click at [959, 187] on div at bounding box center [950, 185] width 18 height 18
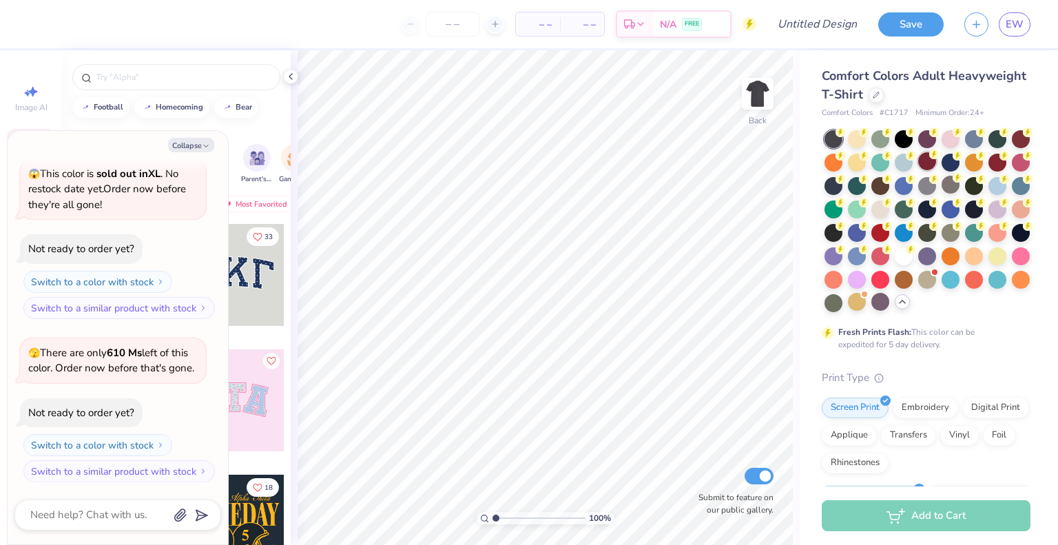
click at [936, 164] on div at bounding box center [927, 161] width 18 height 18
click at [983, 159] on div at bounding box center [974, 161] width 18 height 18
click at [967, 126] on div "Comfort Colors Adult Heavyweight T-Shirt Comfort Colors # C1717 Minimum Order: …" at bounding box center [925, 432] width 209 height 730
click at [967, 134] on div at bounding box center [974, 138] width 18 height 18
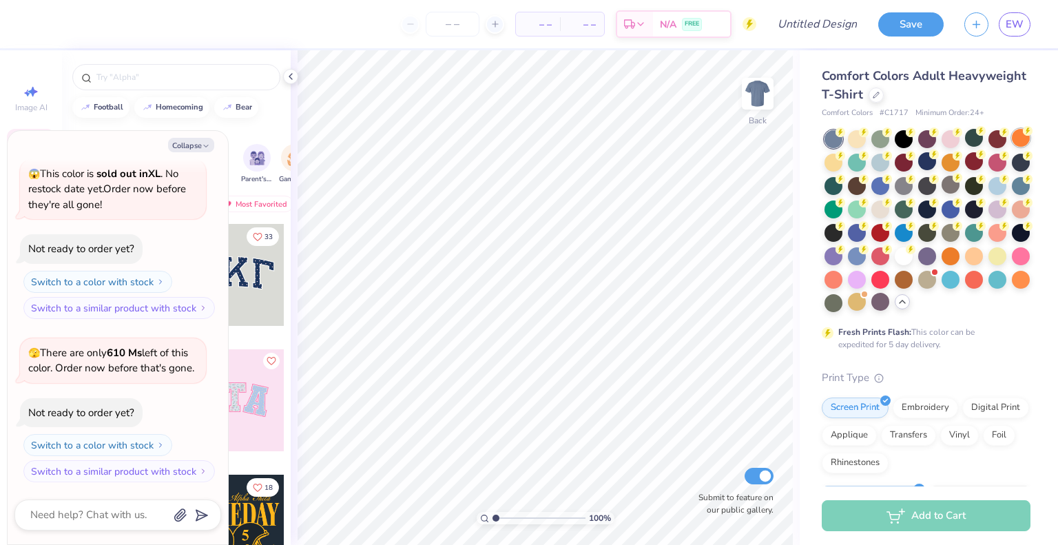
click at [1012, 147] on div at bounding box center [1021, 138] width 18 height 18
click at [866, 163] on div at bounding box center [857, 161] width 18 height 18
click at [889, 163] on div at bounding box center [880, 161] width 18 height 18
click at [194, 142] on button "Collapse" at bounding box center [191, 145] width 46 height 14
type textarea "x"
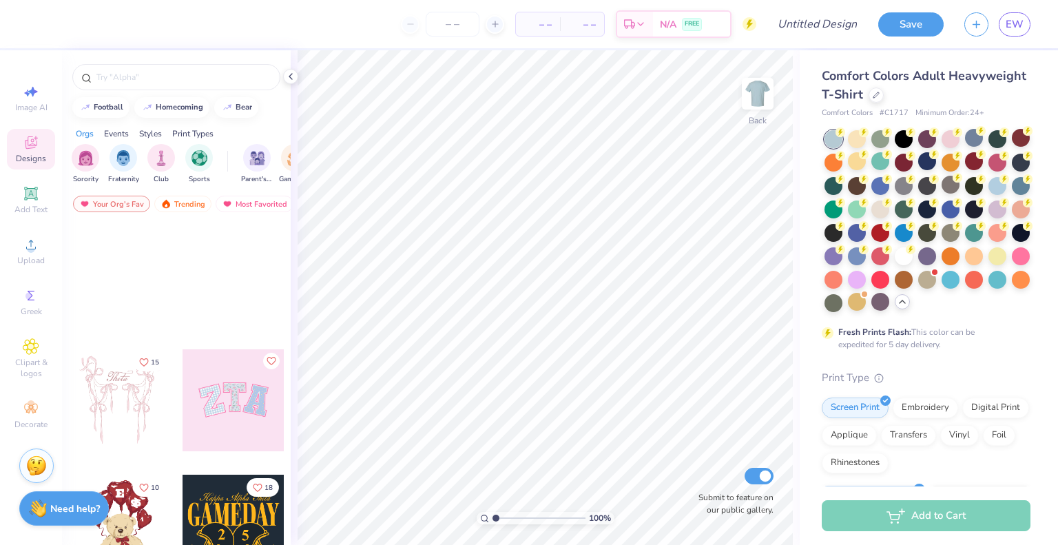
scroll to position [366, 0]
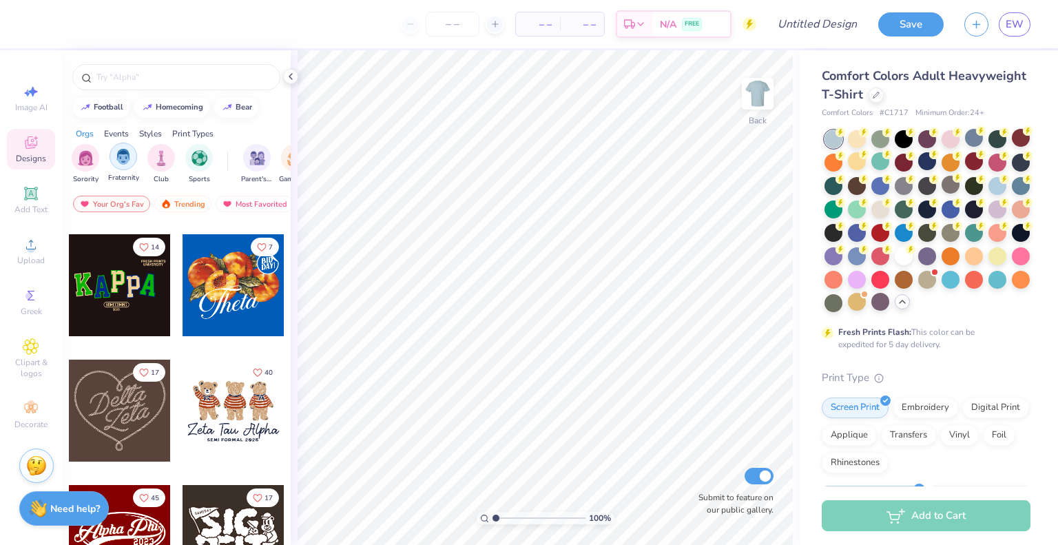
click at [124, 164] on div "filter for Fraternity" at bounding box center [123, 157] width 28 height 28
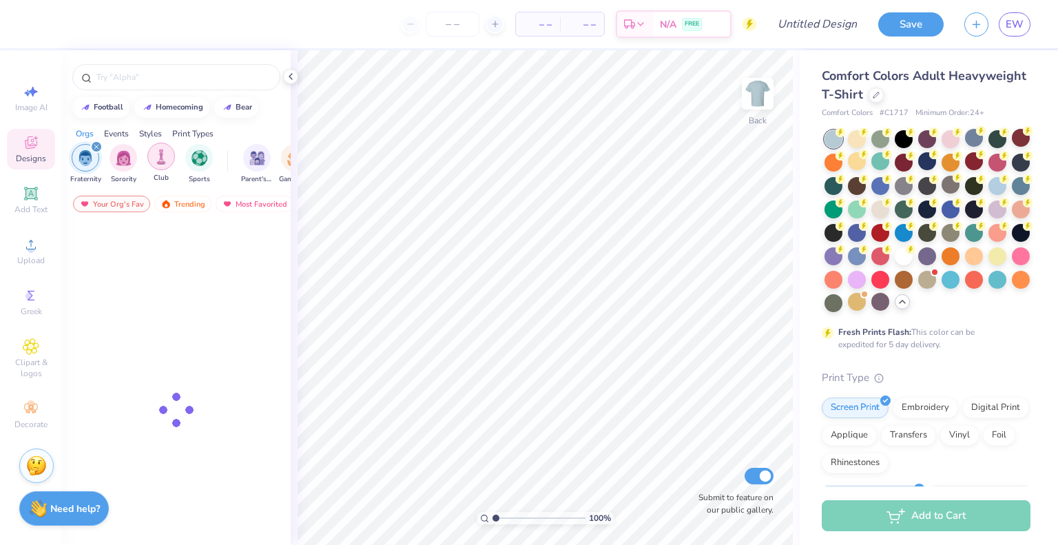
click at [173, 159] on div "filter for Club" at bounding box center [161, 157] width 28 height 28
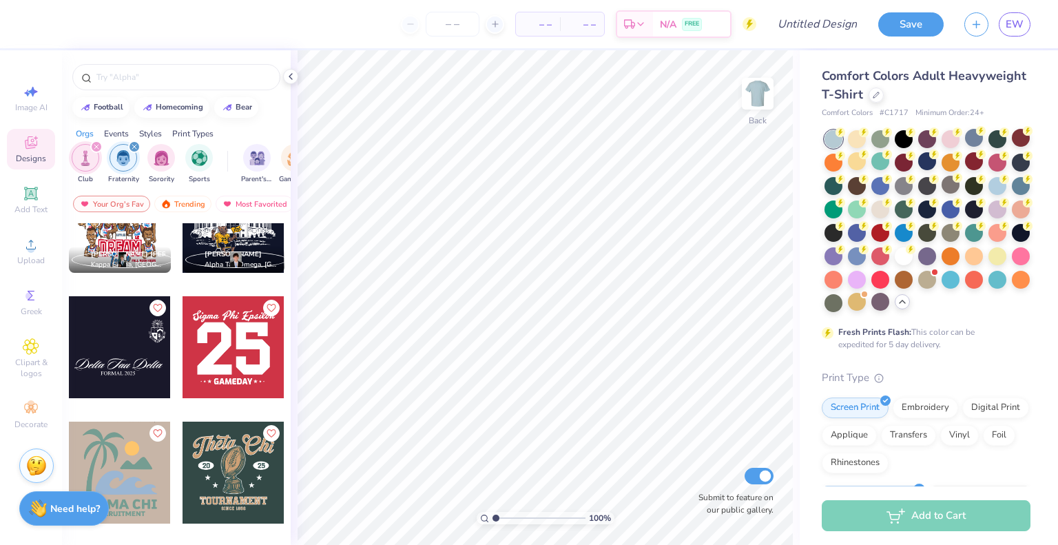
scroll to position [5383, 0]
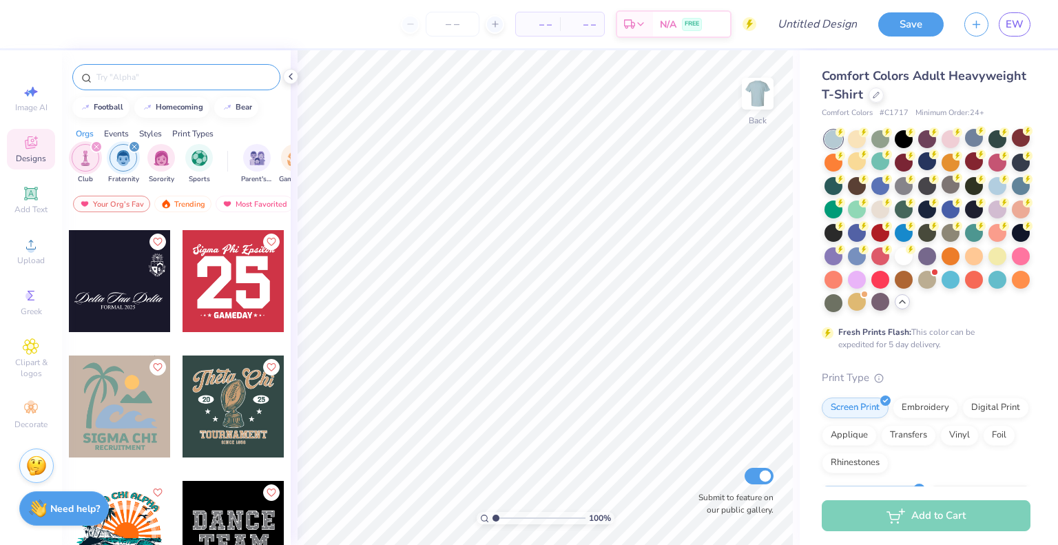
click at [174, 80] on input "text" at bounding box center [183, 77] width 176 height 14
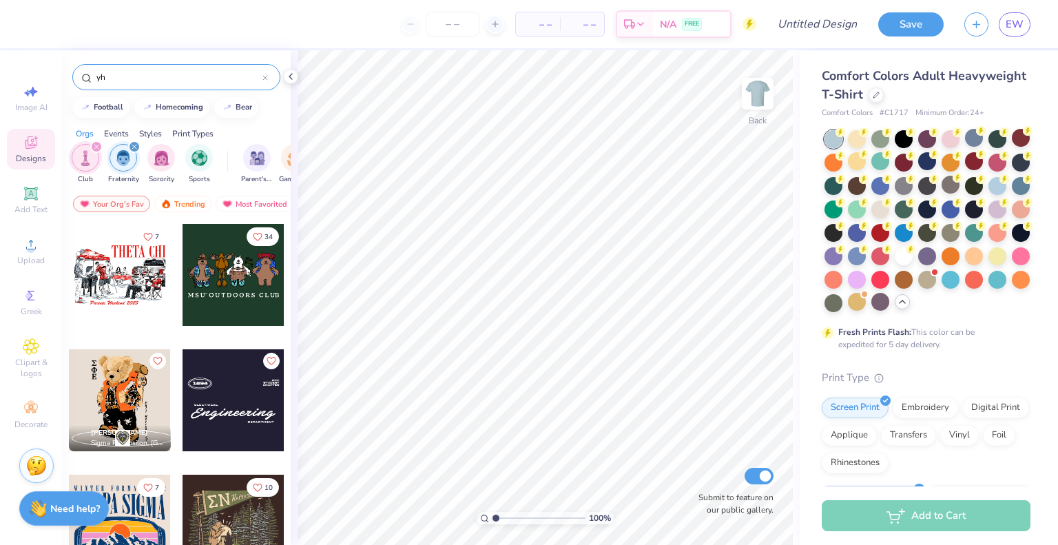
type input "y"
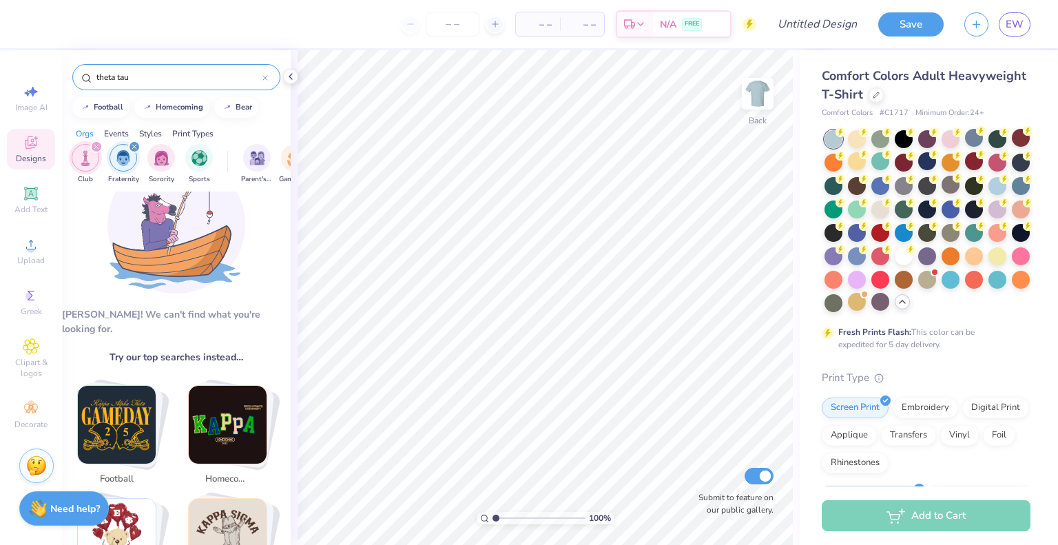
scroll to position [0, 0]
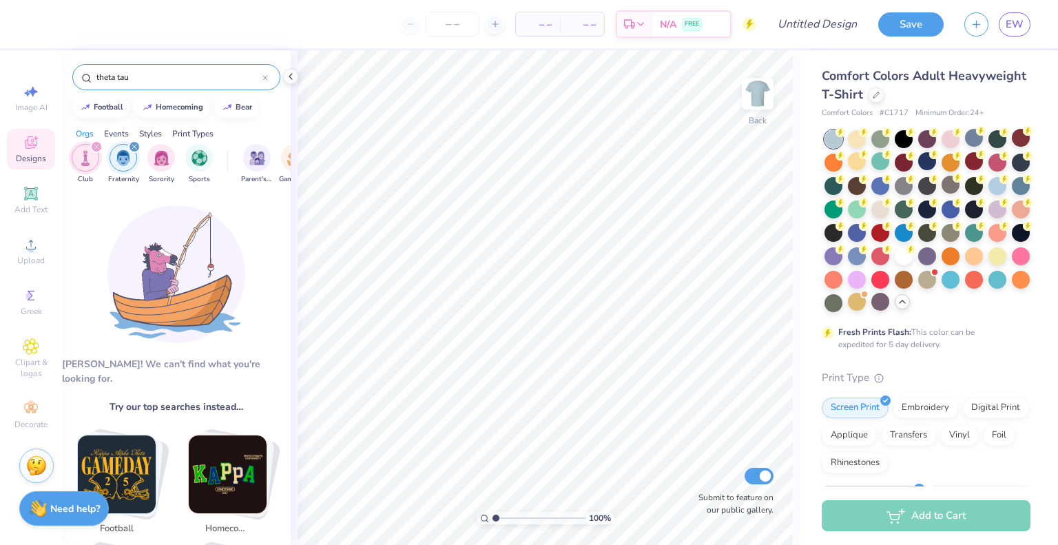
click at [97, 144] on icon "filter for Club" at bounding box center [97, 147] width 6 height 6
click at [97, 144] on icon "filter for Fraternity" at bounding box center [97, 147] width 6 height 6
click at [151, 76] on input "theta tau" at bounding box center [178, 77] width 167 height 14
type input "theta tau"
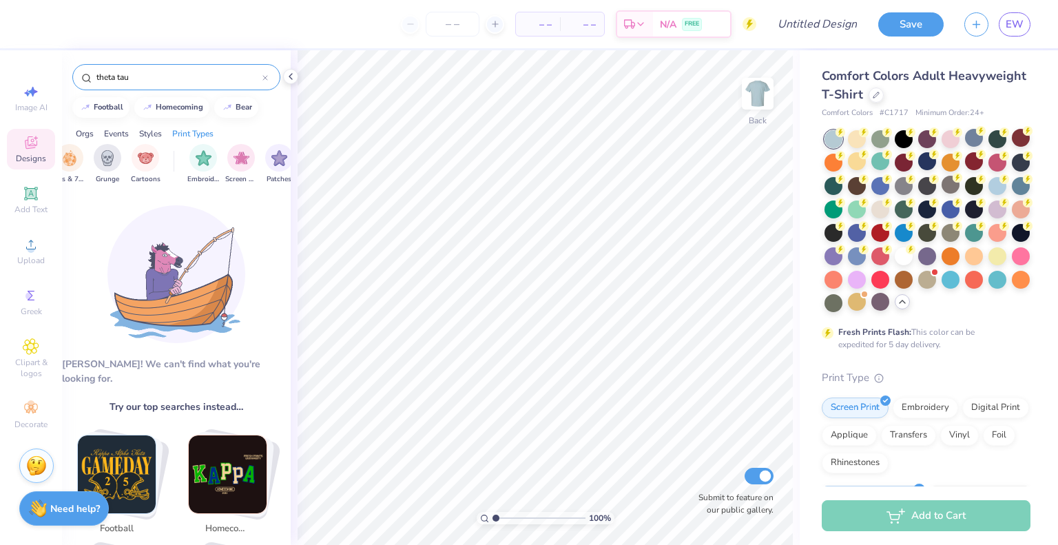
scroll to position [0, 1165]
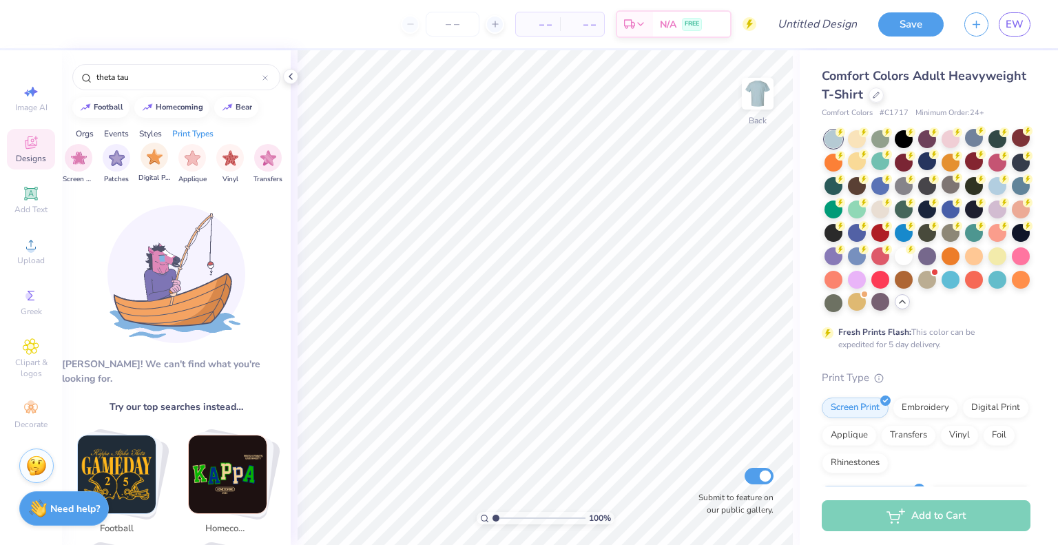
click at [160, 177] on span "Digital Print" at bounding box center [154, 178] width 32 height 10
click at [271, 72] on div "theta tau" at bounding box center [176, 77] width 208 height 26
click at [265, 76] on icon at bounding box center [265, 78] width 6 height 6
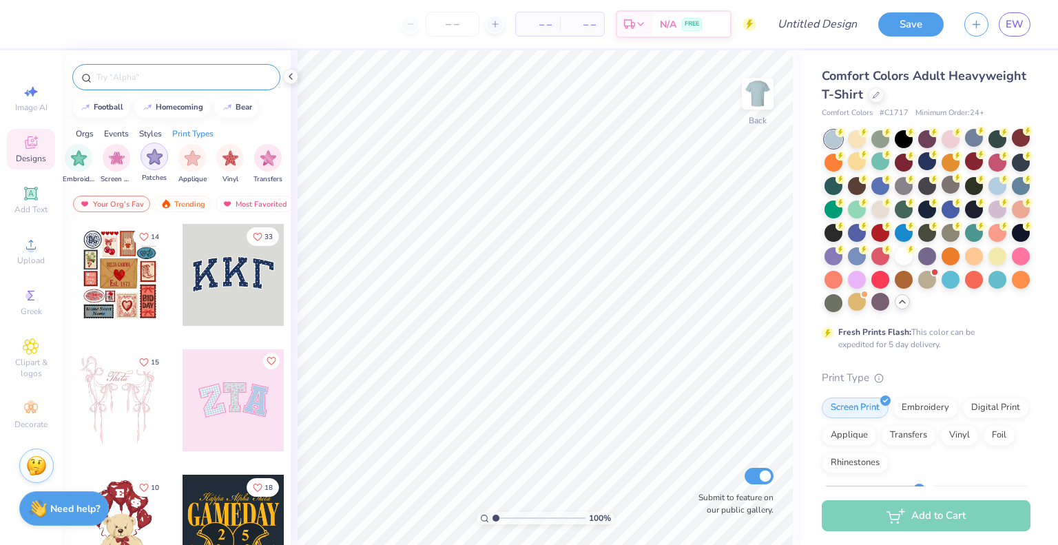
click at [143, 160] on div "filter for Patches" at bounding box center [154, 157] width 28 height 28
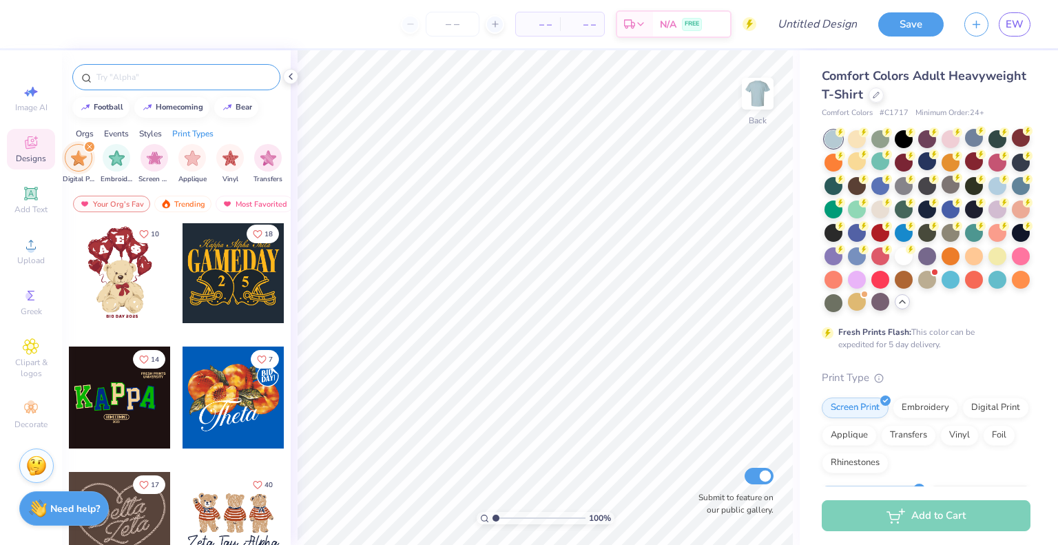
scroll to position [0, 0]
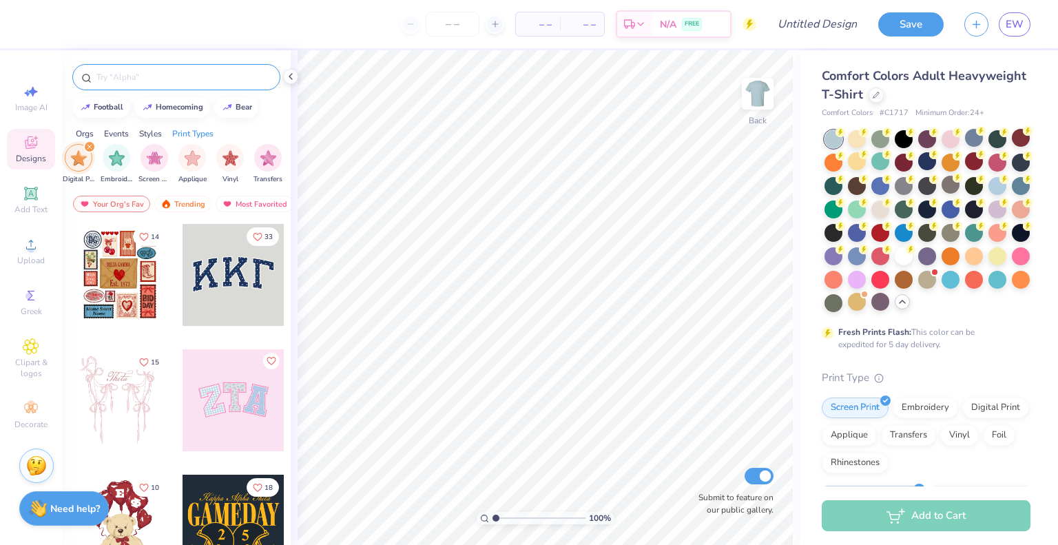
click at [88, 138] on div "Orgs" at bounding box center [85, 133] width 18 height 12
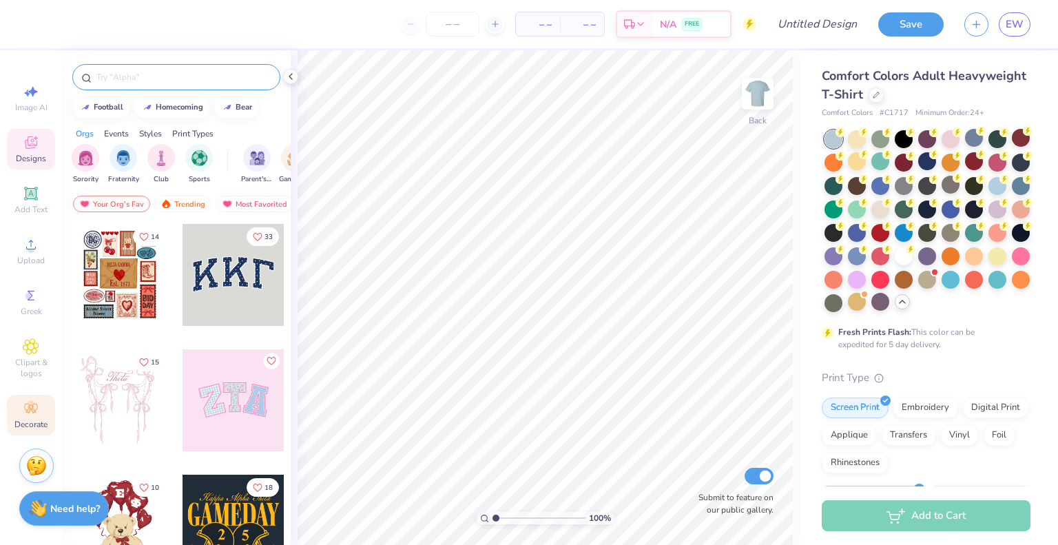
click at [20, 406] on div "Decorate" at bounding box center [31, 415] width 48 height 41
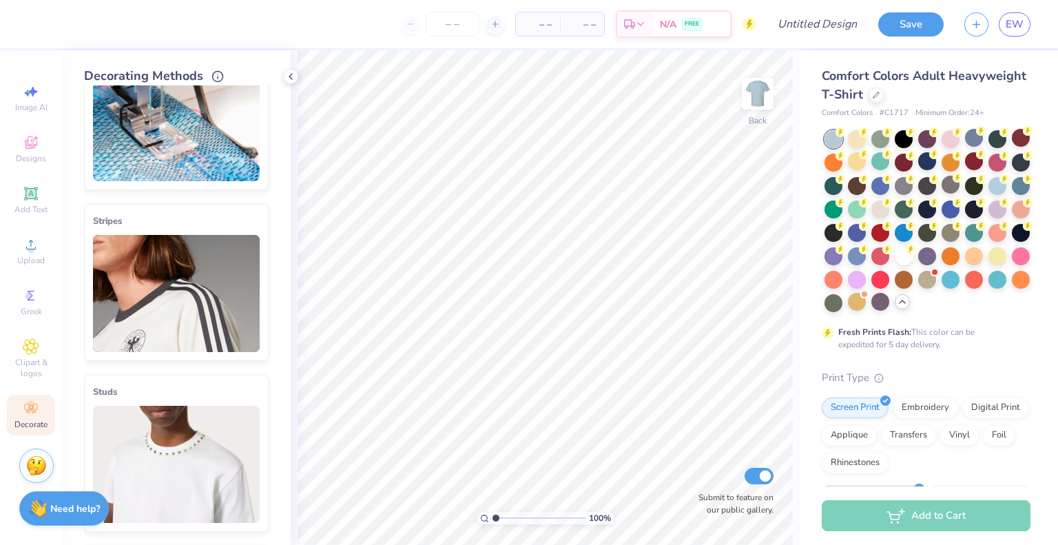
scroll to position [66, 0]
